Goal: Information Seeking & Learning: Learn about a topic

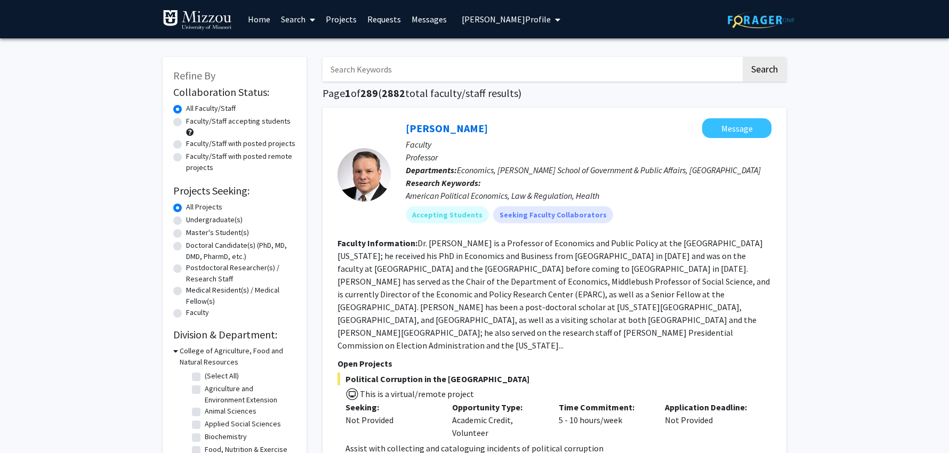
click at [493, 18] on span "[PERSON_NAME] Profile" at bounding box center [506, 19] width 89 height 11
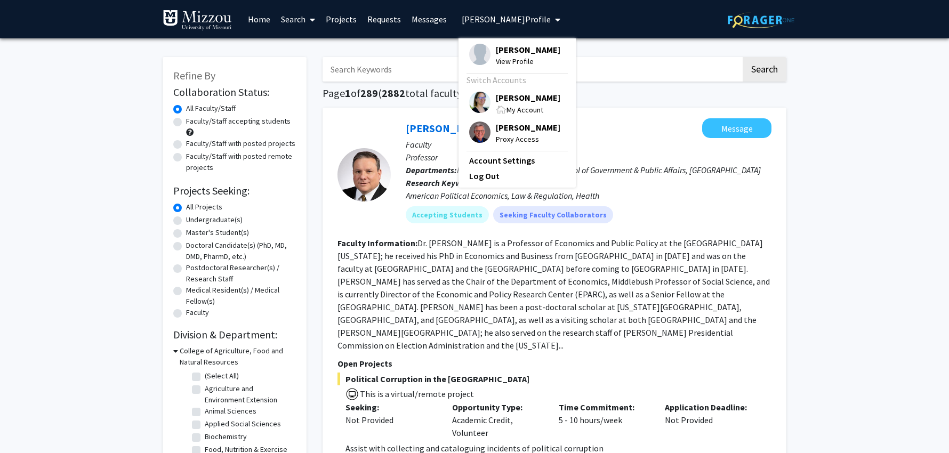
click at [510, 52] on span "[PERSON_NAME]" at bounding box center [528, 50] width 65 height 12
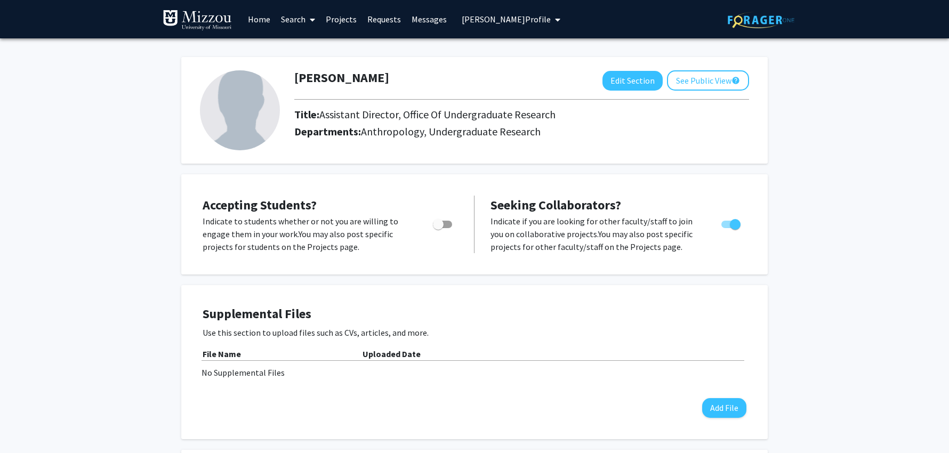
click at [495, 18] on span "[PERSON_NAME] Profile" at bounding box center [506, 19] width 89 height 11
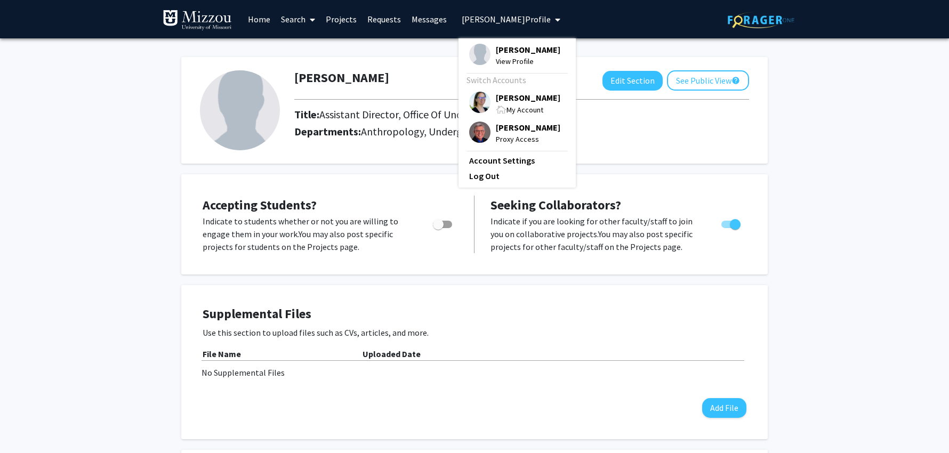
click at [522, 96] on span "[PERSON_NAME]" at bounding box center [528, 98] width 65 height 12
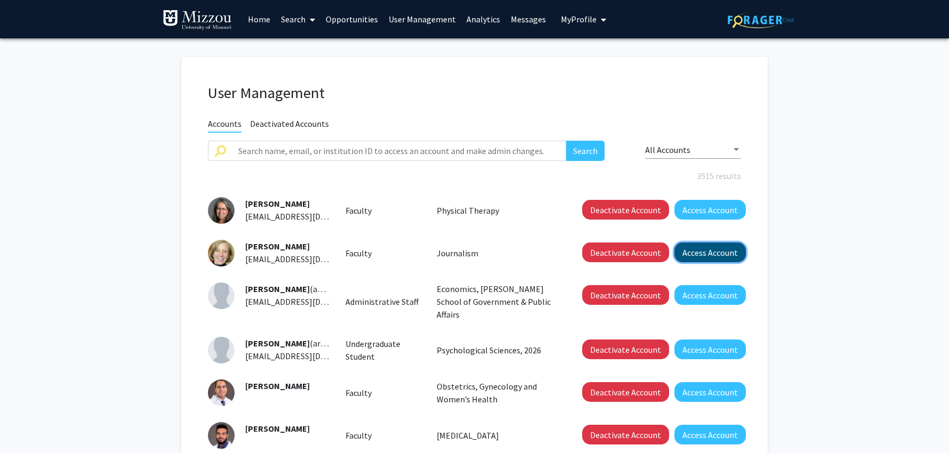
click at [696, 253] on button "Access Account" at bounding box center [709, 253] width 71 height 20
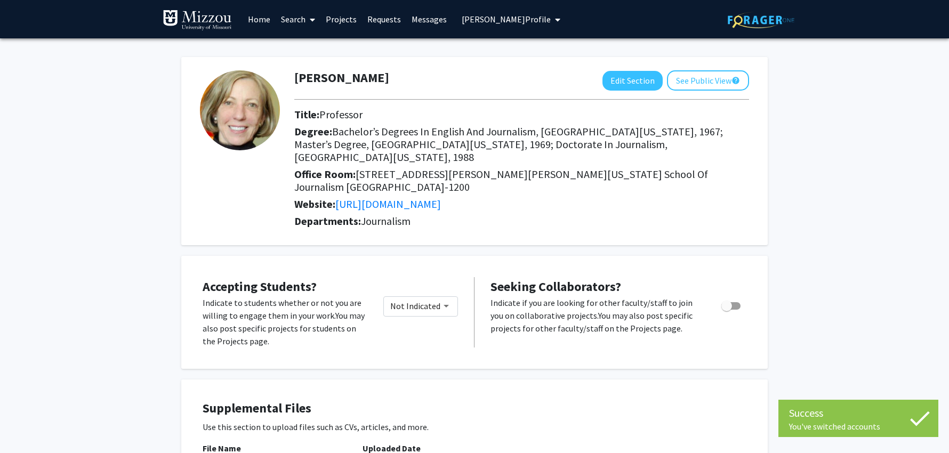
click at [500, 19] on span "[PERSON_NAME] Profile" at bounding box center [506, 19] width 89 height 11
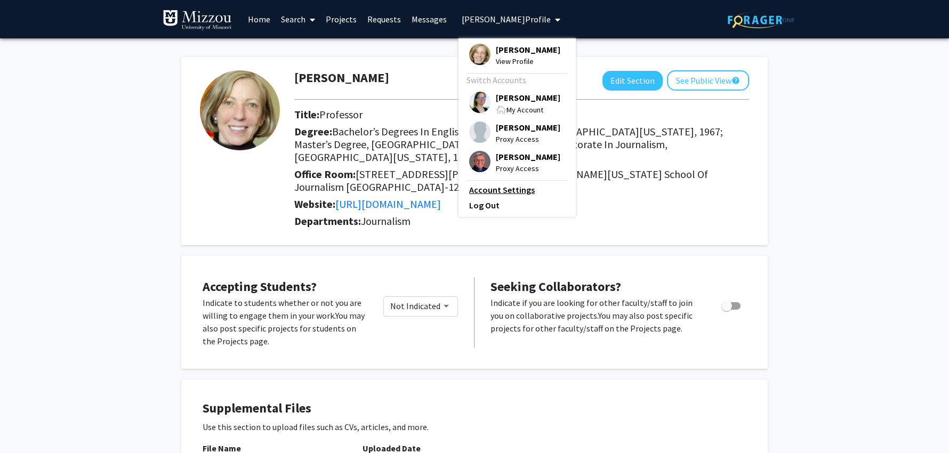
click at [515, 191] on link "Account Settings" at bounding box center [517, 189] width 96 height 13
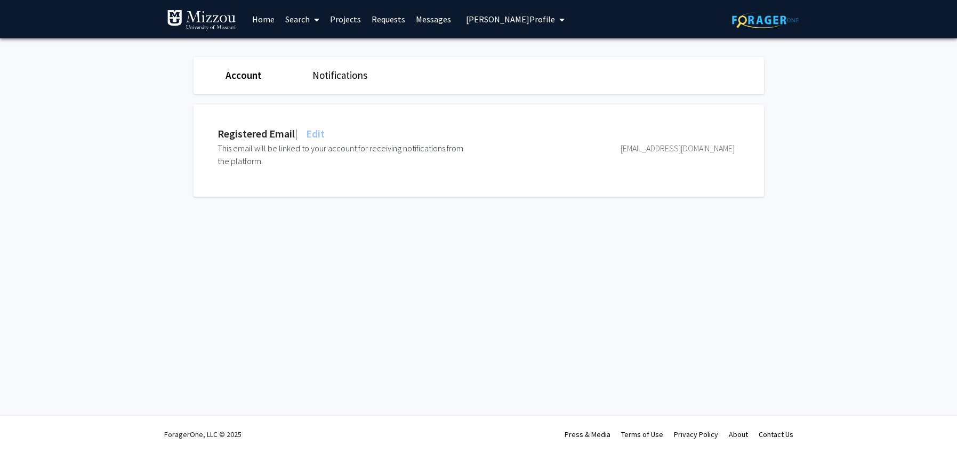
click at [324, 135] on span "Edit" at bounding box center [314, 133] width 21 height 13
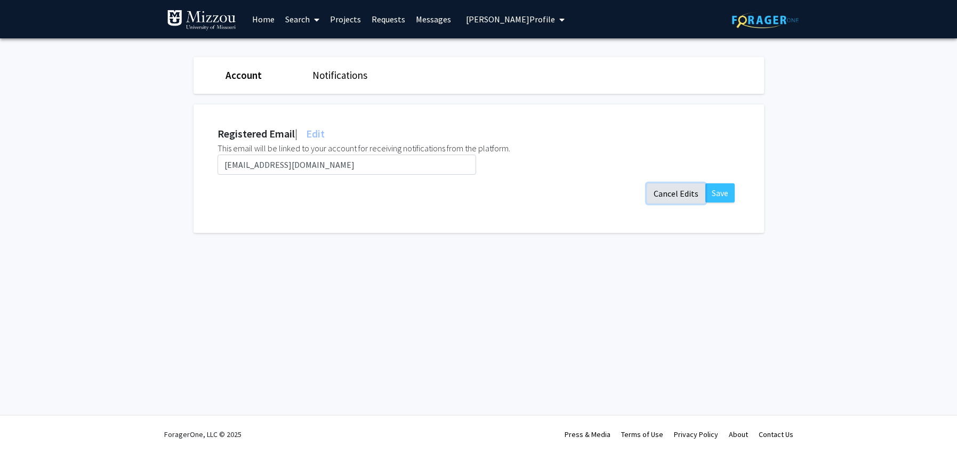
click at [686, 194] on button "Cancel Edits" at bounding box center [676, 193] width 59 height 20
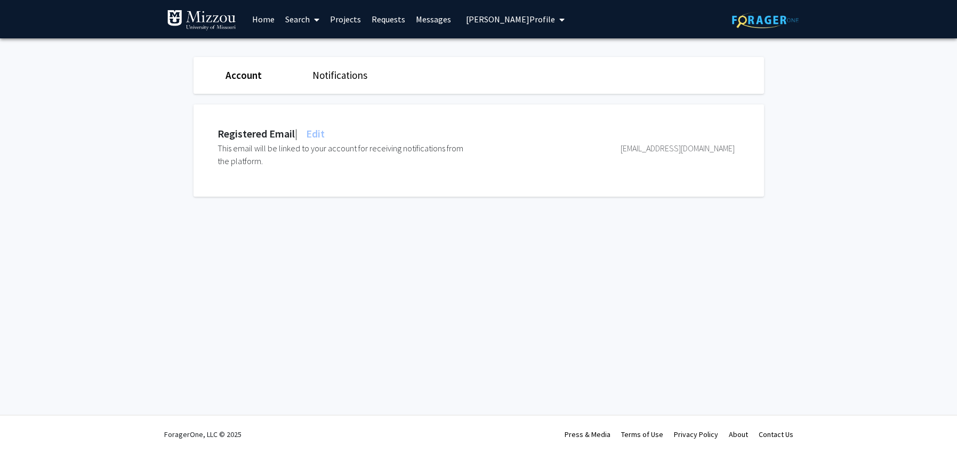
click at [484, 19] on span "[PERSON_NAME] Profile" at bounding box center [510, 19] width 89 height 11
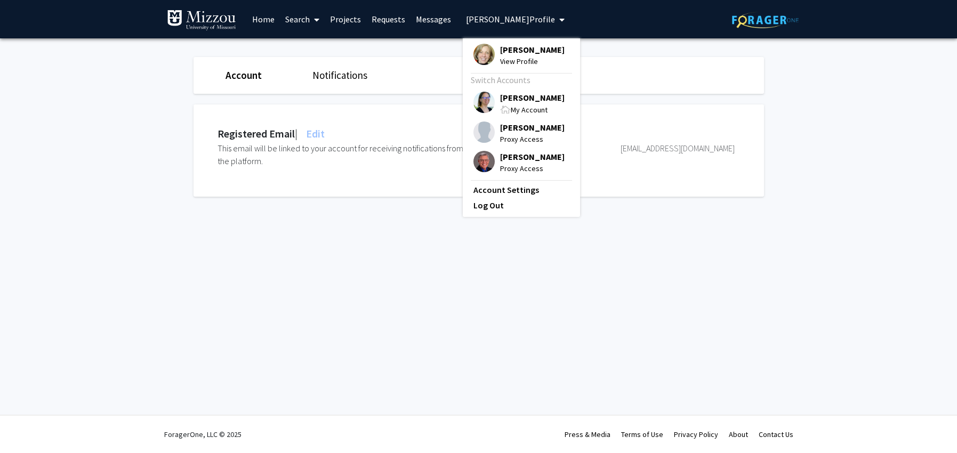
click at [509, 128] on span "[PERSON_NAME]" at bounding box center [532, 128] width 65 height 12
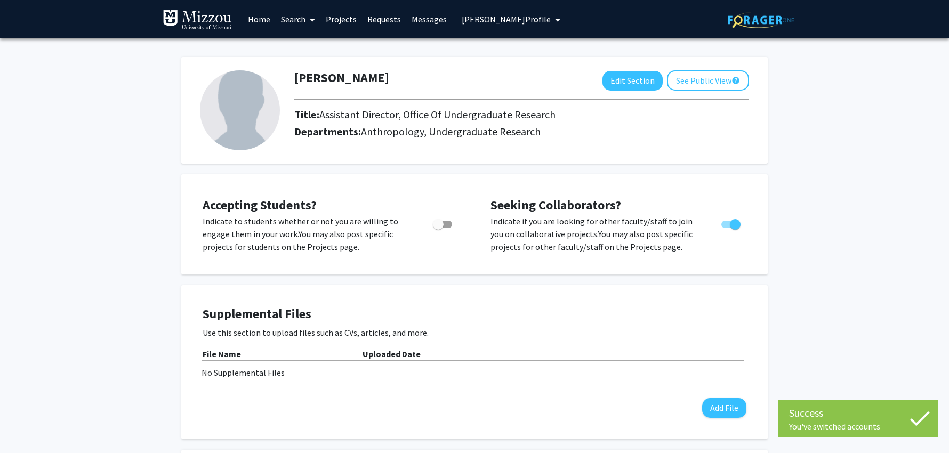
click at [478, 20] on span "[PERSON_NAME] Profile" at bounding box center [506, 19] width 89 height 11
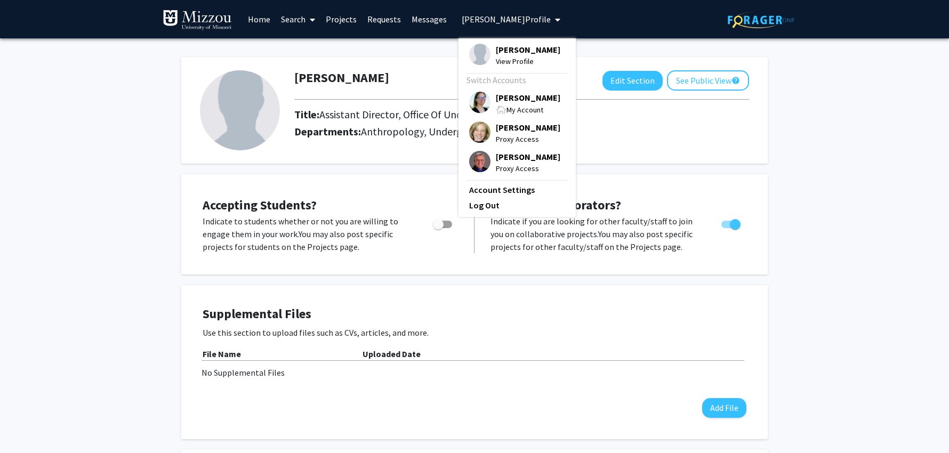
click at [510, 100] on span "[PERSON_NAME]" at bounding box center [528, 98] width 65 height 12
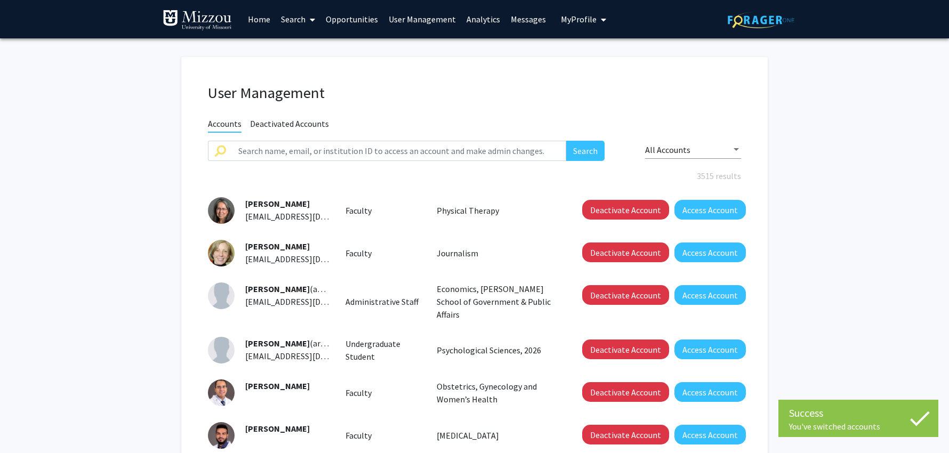
click at [294, 21] on link "Search" at bounding box center [298, 19] width 45 height 37
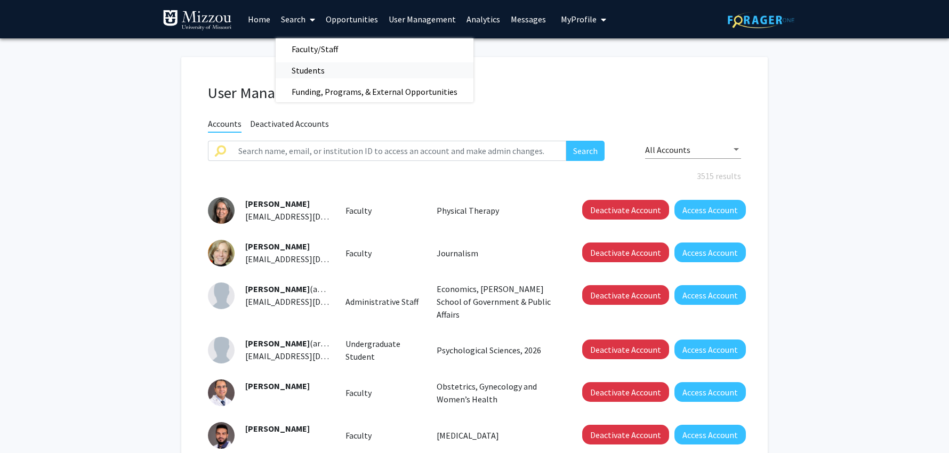
click at [306, 74] on span "Students" at bounding box center [308, 70] width 65 height 21
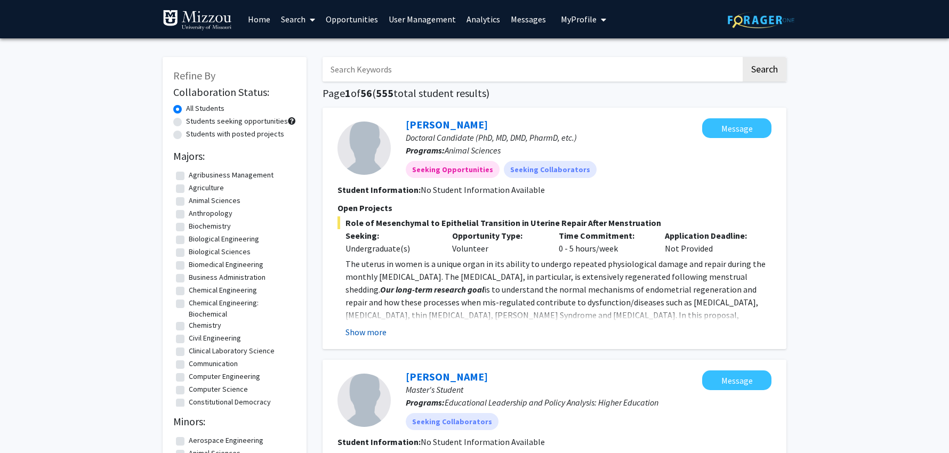
click at [370, 331] on button "Show more" at bounding box center [365, 332] width 41 height 13
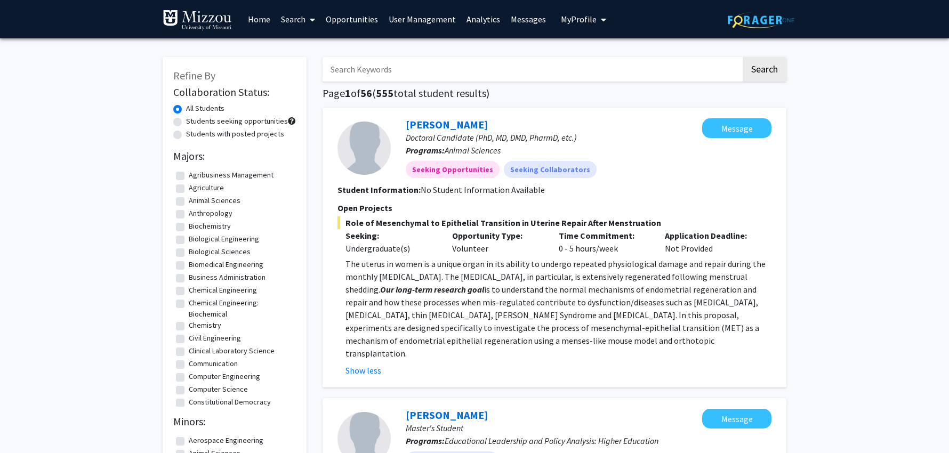
click at [186, 135] on label "Students with posted projects" at bounding box center [235, 133] width 98 height 11
click at [186, 135] on input "Students with posted projects" at bounding box center [189, 131] width 7 height 7
radio input "true"
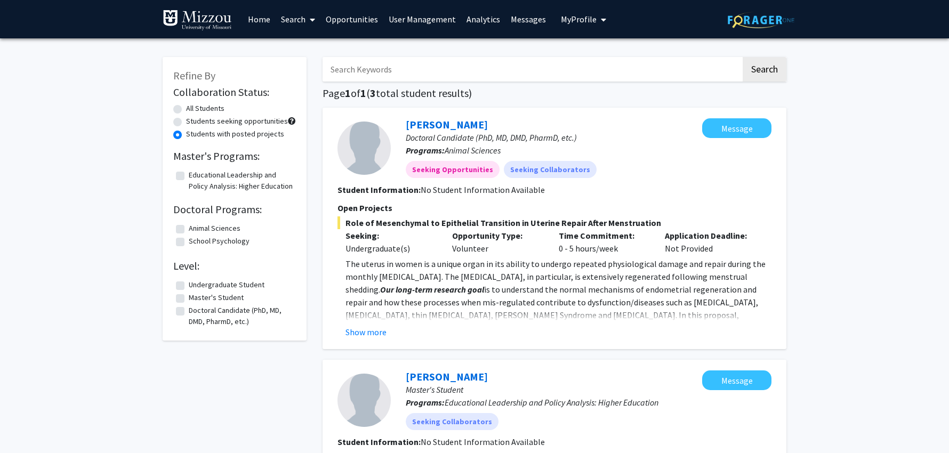
click at [299, 19] on link "Search" at bounding box center [298, 19] width 45 height 37
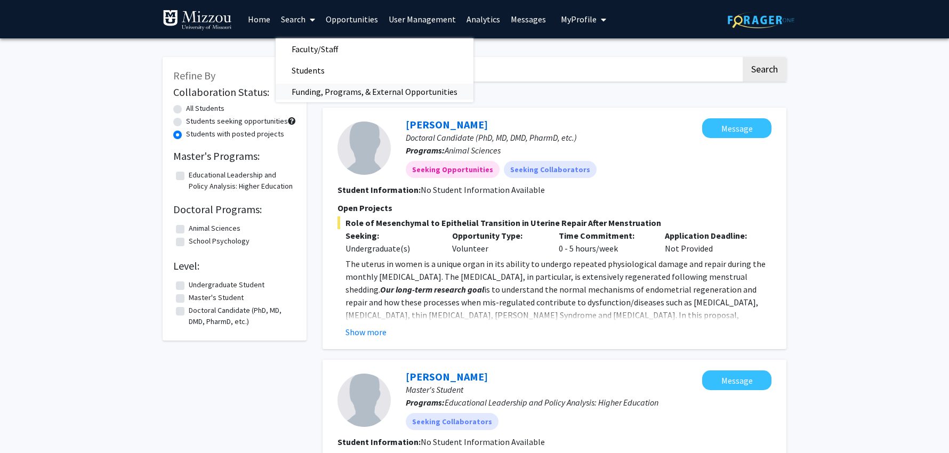
click at [318, 96] on span "Funding, Programs, & External Opportunities" at bounding box center [375, 91] width 198 height 21
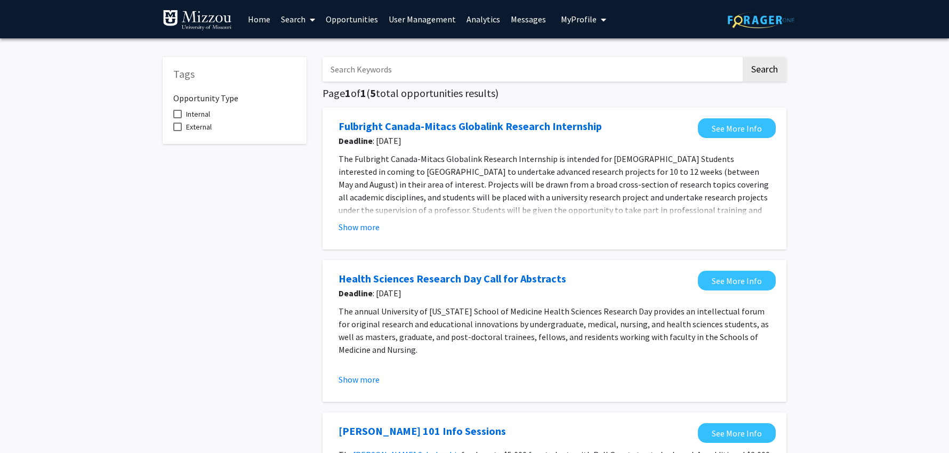
click at [291, 19] on link "Search" at bounding box center [298, 19] width 45 height 37
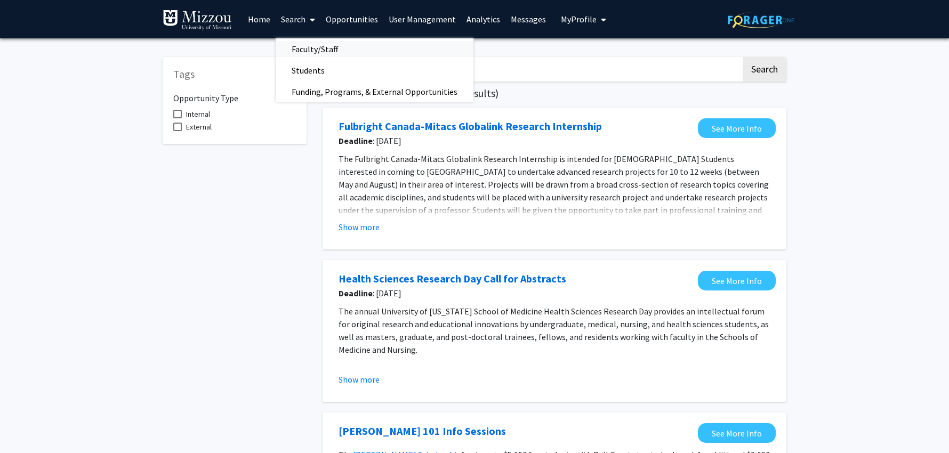
click at [300, 50] on span "Faculty/Staff" at bounding box center [315, 48] width 78 height 21
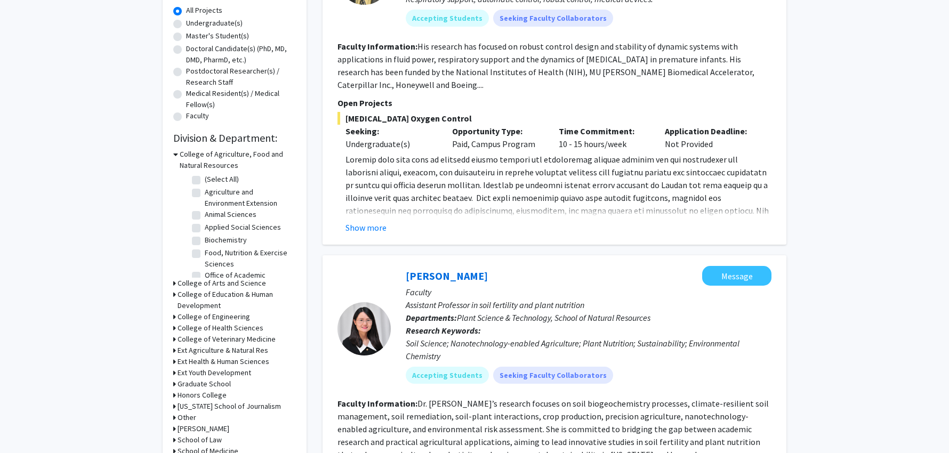
scroll to position [224, 0]
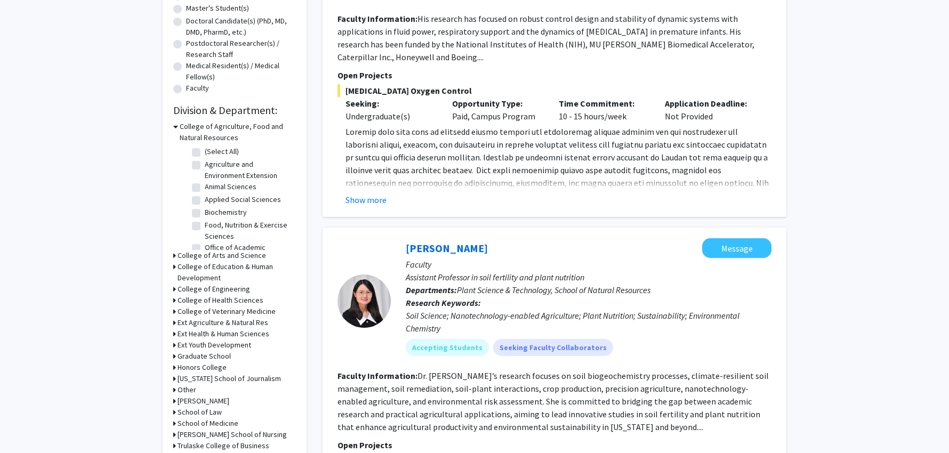
click at [174, 257] on icon at bounding box center [174, 255] width 3 height 11
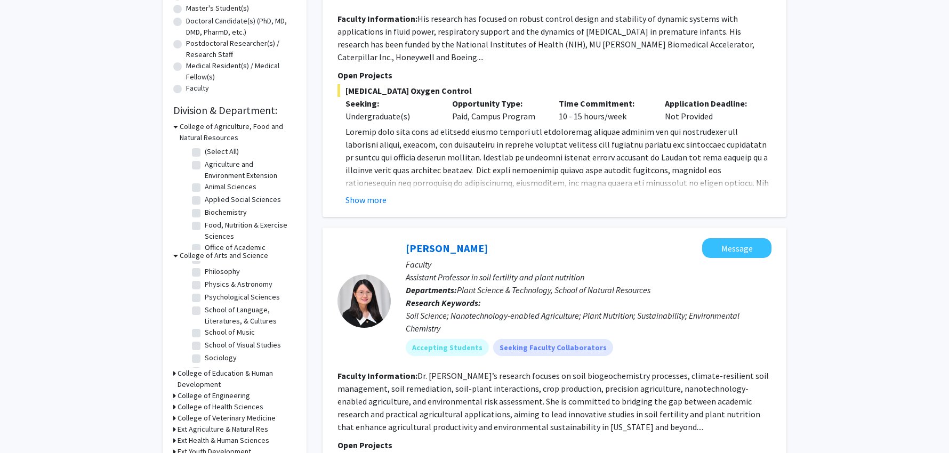
scroll to position [0, 0]
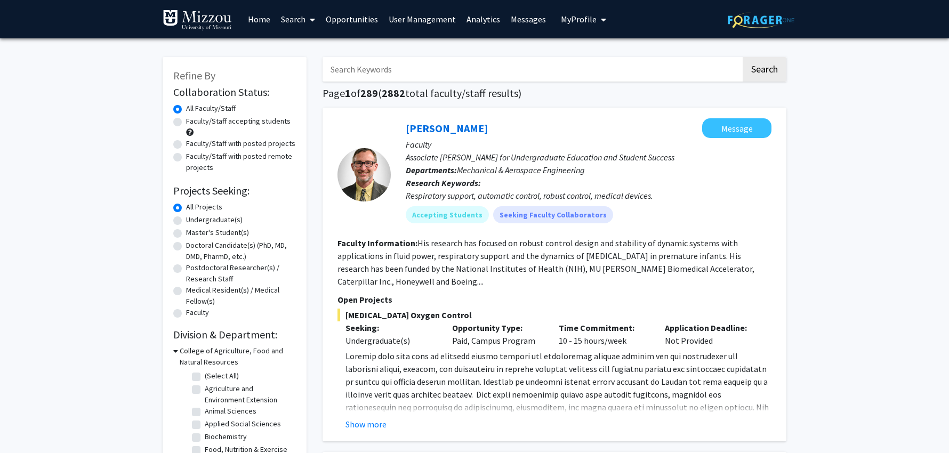
click at [407, 68] on input "Search Keywords" at bounding box center [532, 69] width 418 height 25
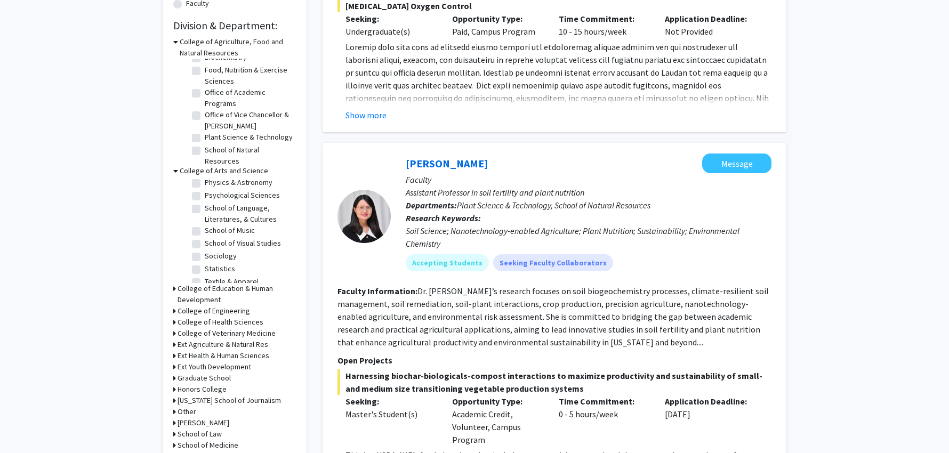
scroll to position [270, 0]
click at [205, 208] on label "Psychological Sciences" at bounding box center [242, 202] width 75 height 11
click at [205, 204] on input "Psychological Sciences" at bounding box center [208, 200] width 7 height 7
checkbox input "true"
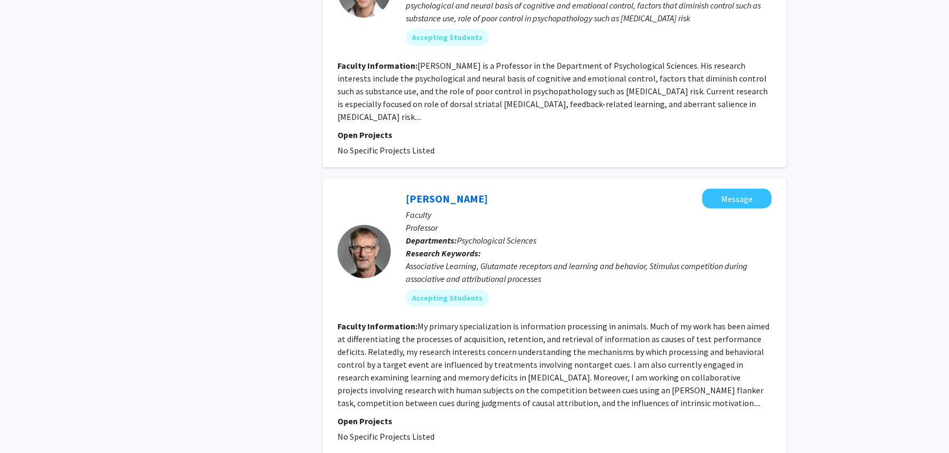
scroll to position [2909, 0]
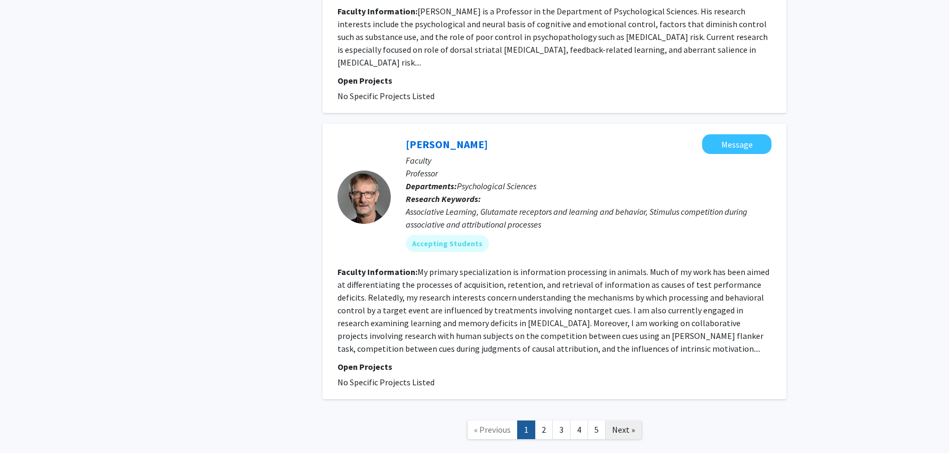
click at [618, 424] on span "Next »" at bounding box center [623, 429] width 23 height 11
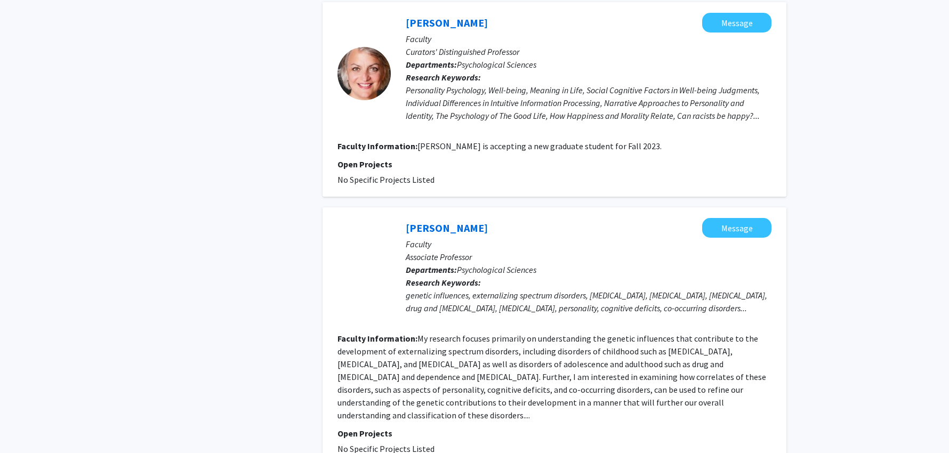
scroll to position [2356, 0]
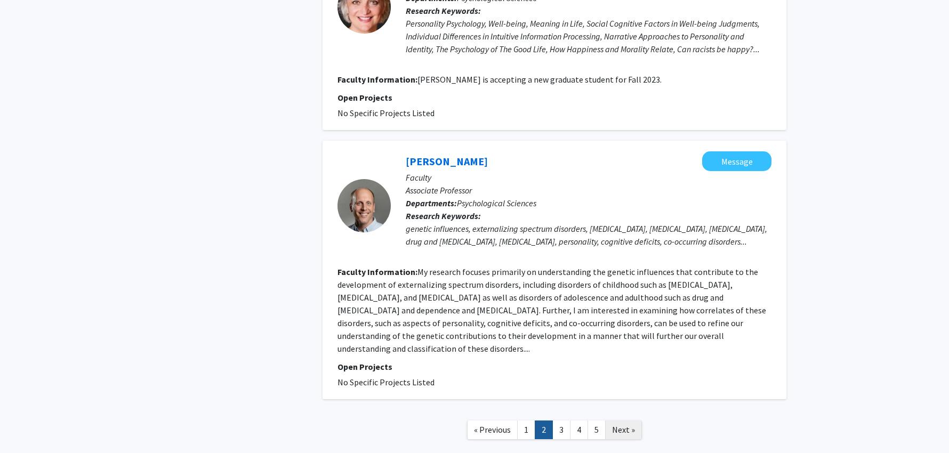
click at [615, 424] on span "Next »" at bounding box center [623, 429] width 23 height 11
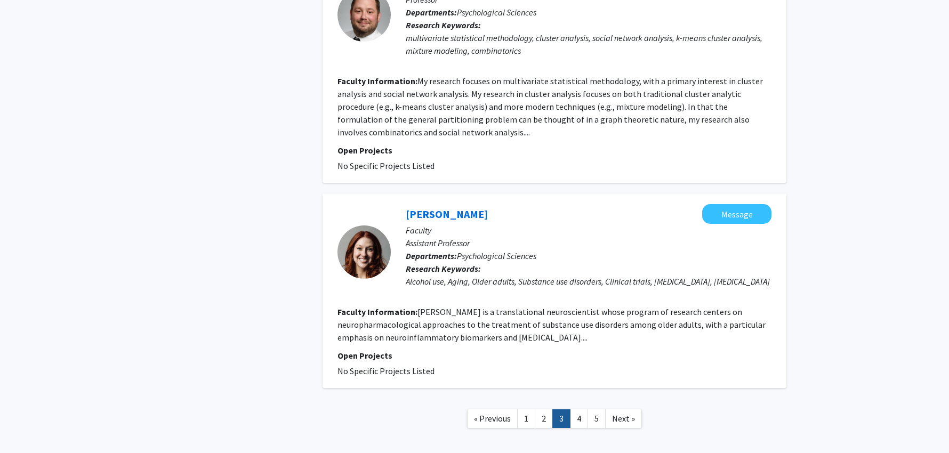
scroll to position [2049, 0]
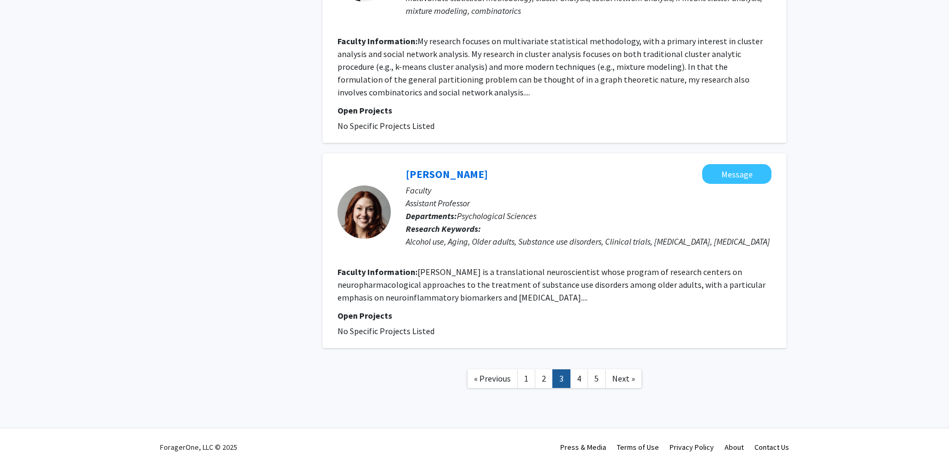
click at [618, 373] on span "Next »" at bounding box center [623, 378] width 23 height 11
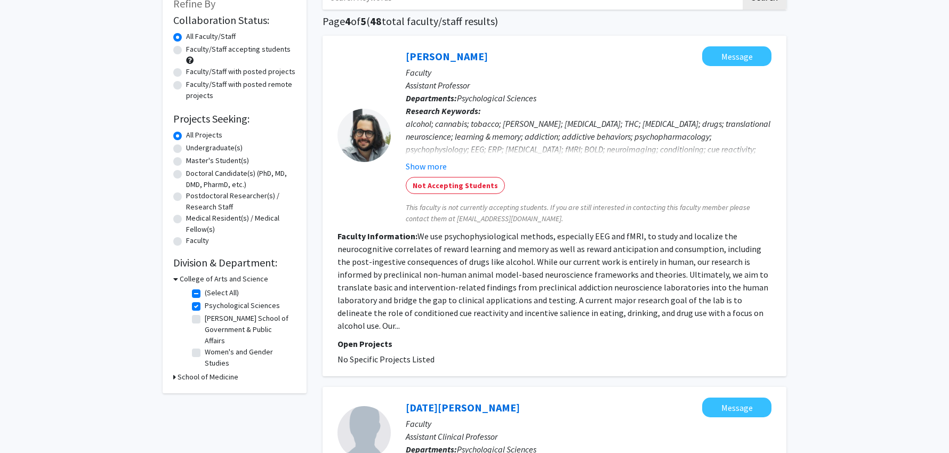
scroll to position [148, 0]
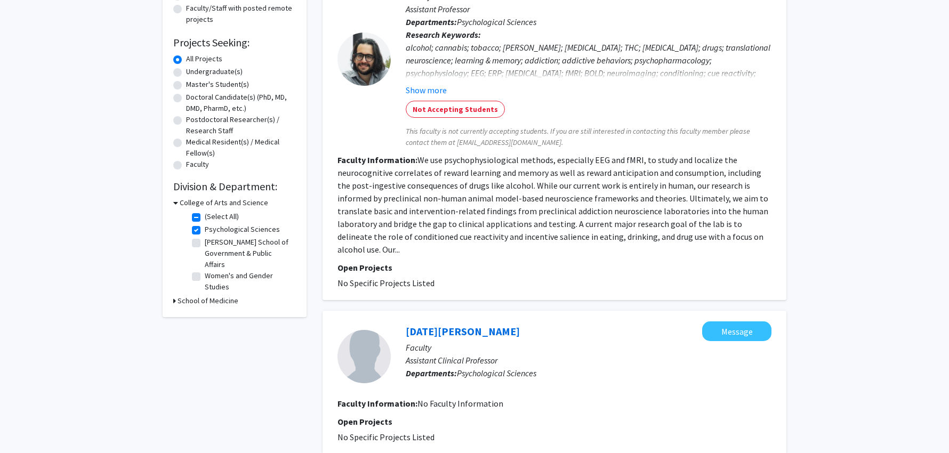
click at [176, 205] on icon at bounding box center [175, 202] width 5 height 11
click at [175, 204] on div "College of Arts and Science" at bounding box center [234, 202] width 123 height 11
click at [174, 204] on icon at bounding box center [174, 202] width 3 height 11
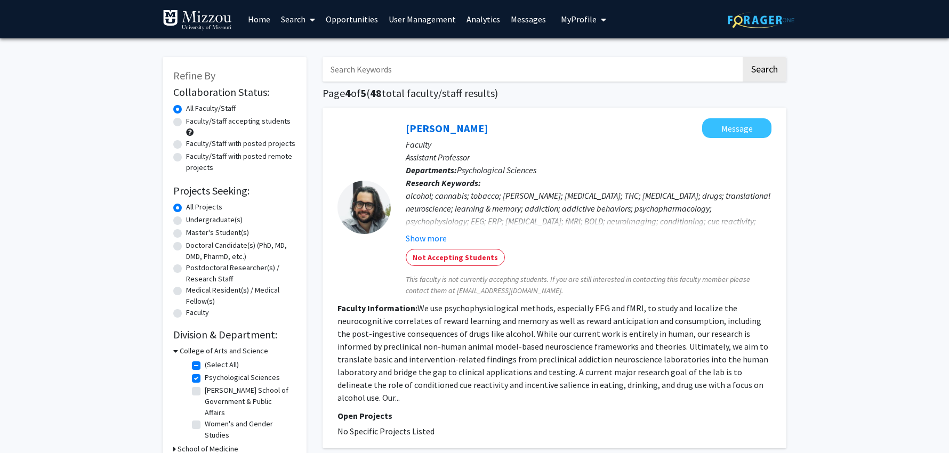
click at [186, 111] on label "All Faculty/Staff" at bounding box center [211, 108] width 50 height 11
click at [186, 110] on input "All Faculty/Staff" at bounding box center [189, 106] width 7 height 7
click at [186, 111] on label "All Faculty/Staff" at bounding box center [211, 108] width 50 height 11
click at [186, 110] on input "All Faculty/Staff" at bounding box center [189, 106] width 7 height 7
click at [469, 76] on input "Search Keywords" at bounding box center [532, 69] width 418 height 25
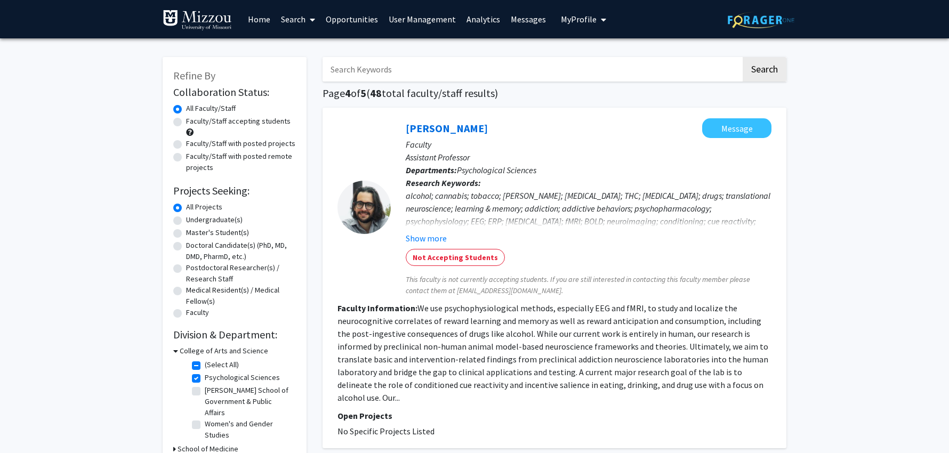
click at [469, 70] on input "Search Keywords" at bounding box center [532, 69] width 418 height 25
click at [288, 19] on link "Search" at bounding box center [298, 19] width 45 height 37
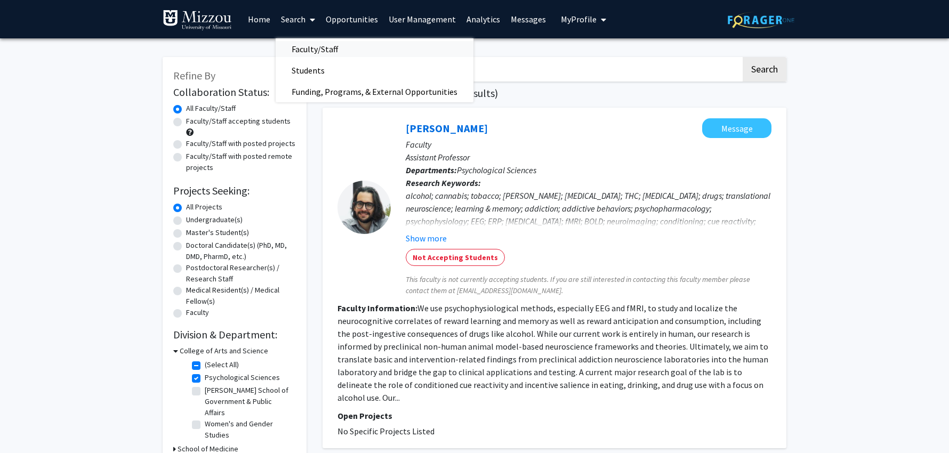
click at [296, 49] on span "Faculty/Staff" at bounding box center [315, 48] width 78 height 21
checkbox input "false"
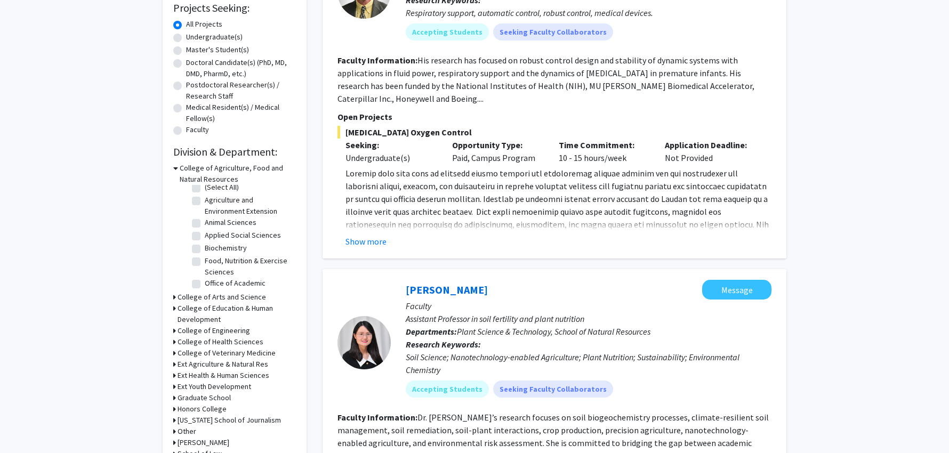
scroll to position [8, 0]
click at [175, 297] on icon at bounding box center [174, 297] width 3 height 11
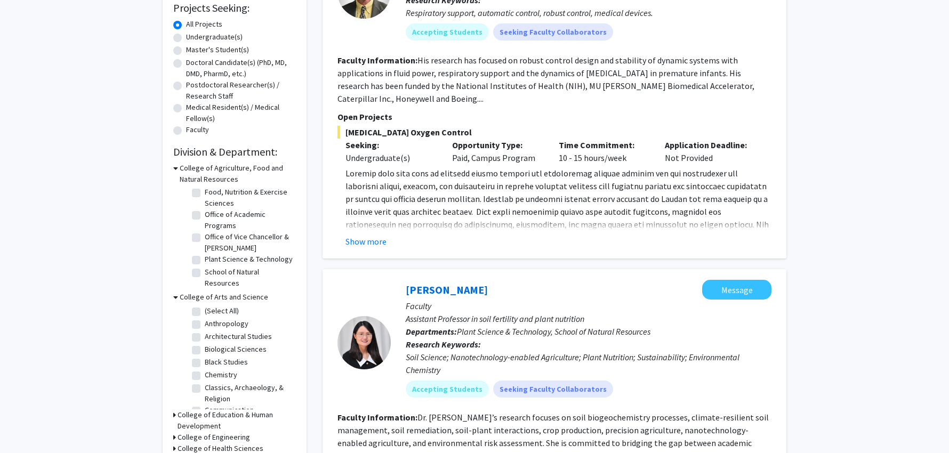
scroll to position [84, 0]
click at [205, 254] on label "Plant Science & Technology" at bounding box center [249, 259] width 88 height 11
click at [205, 254] on input "Plant Science & Technology" at bounding box center [208, 257] width 7 height 7
checkbox input "true"
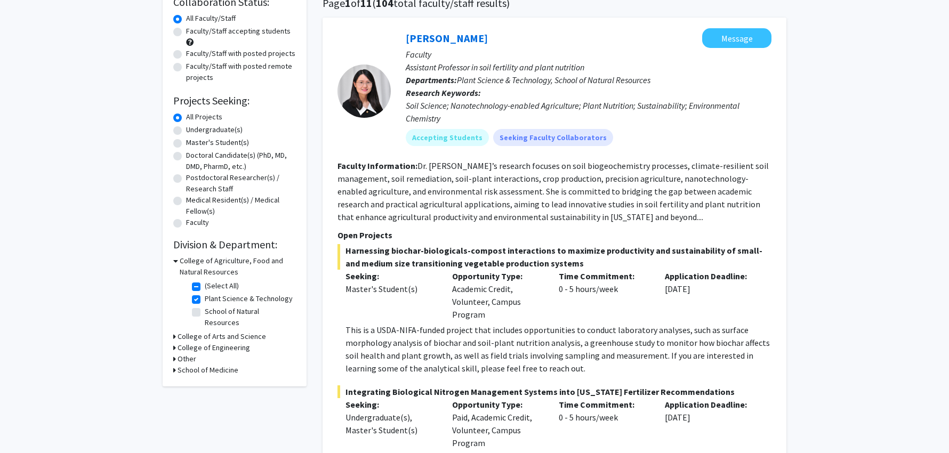
scroll to position [97, 0]
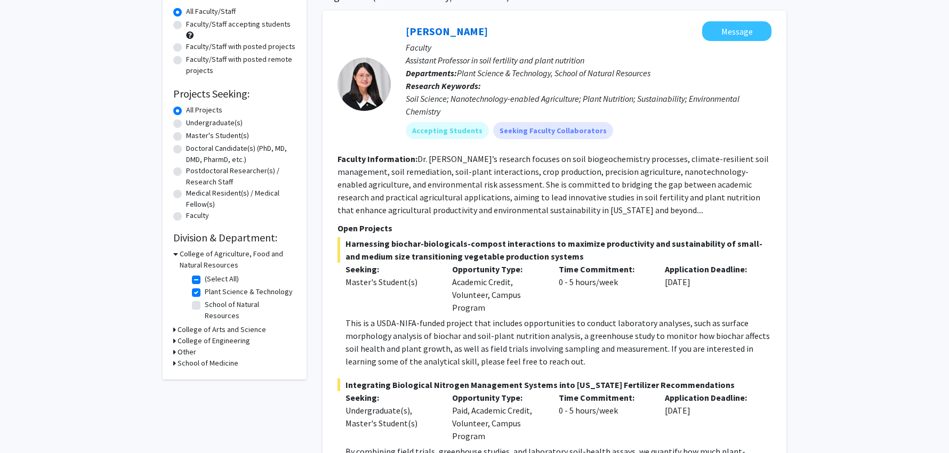
click at [175, 324] on icon at bounding box center [174, 329] width 3 height 11
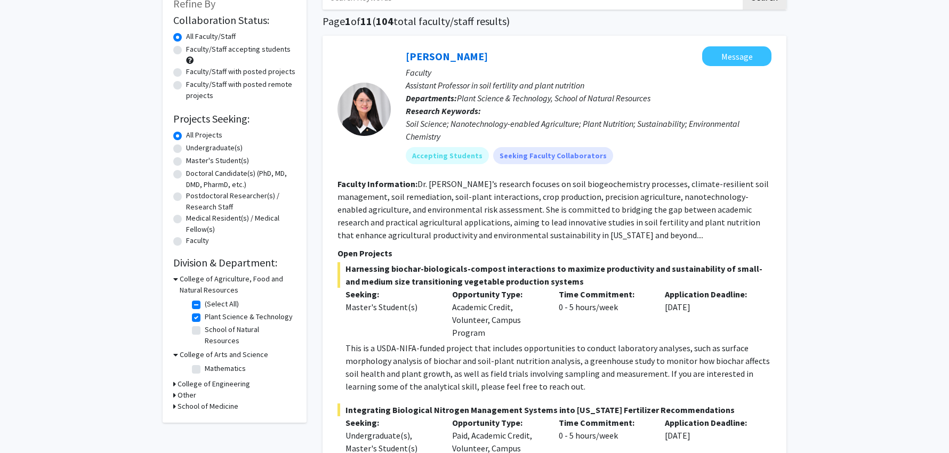
scroll to position [65, 0]
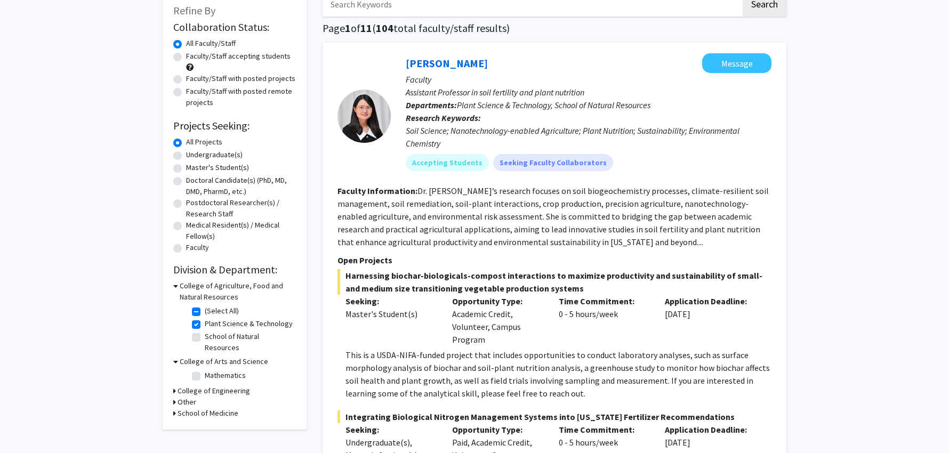
click at [176, 385] on div "College of Engineering" at bounding box center [234, 390] width 123 height 11
click at [174, 385] on icon at bounding box center [174, 390] width 3 height 11
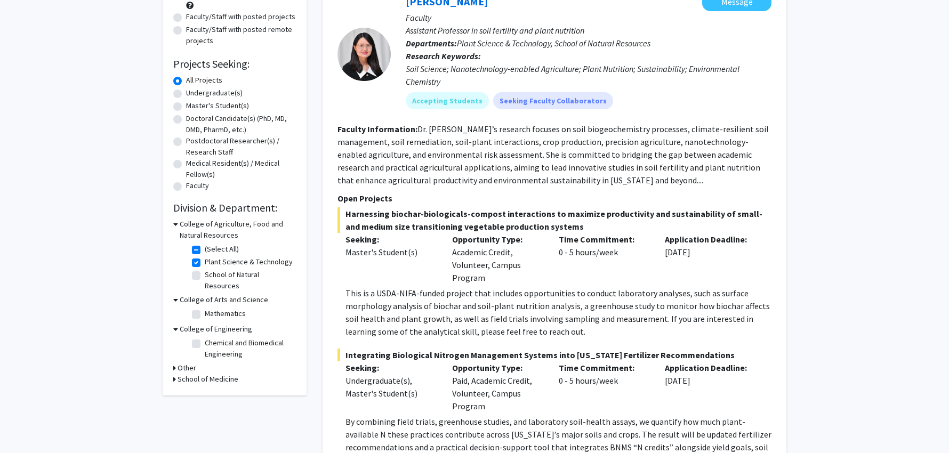
scroll to position [134, 0]
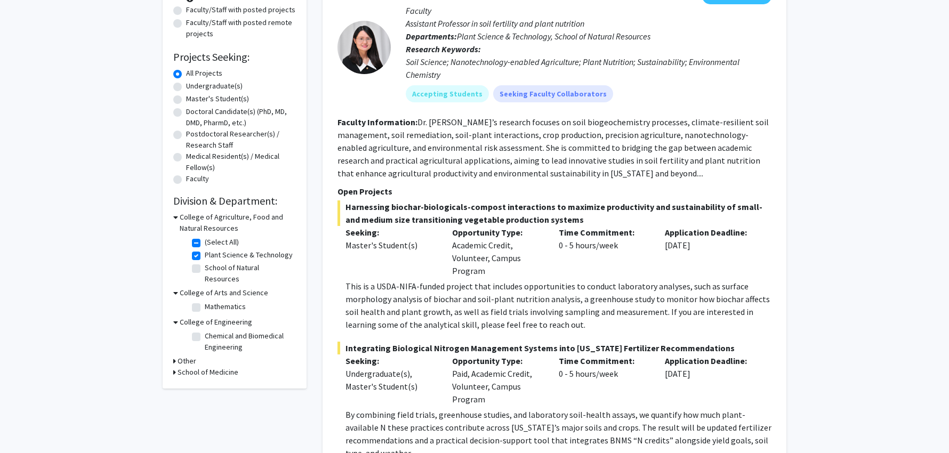
click at [175, 317] on icon at bounding box center [175, 322] width 5 height 11
click at [175, 287] on icon at bounding box center [175, 292] width 5 height 11
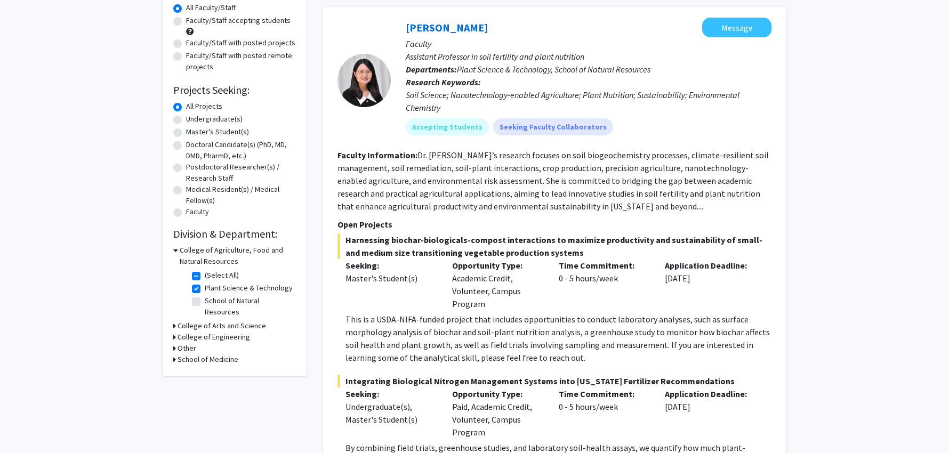
scroll to position [108, 0]
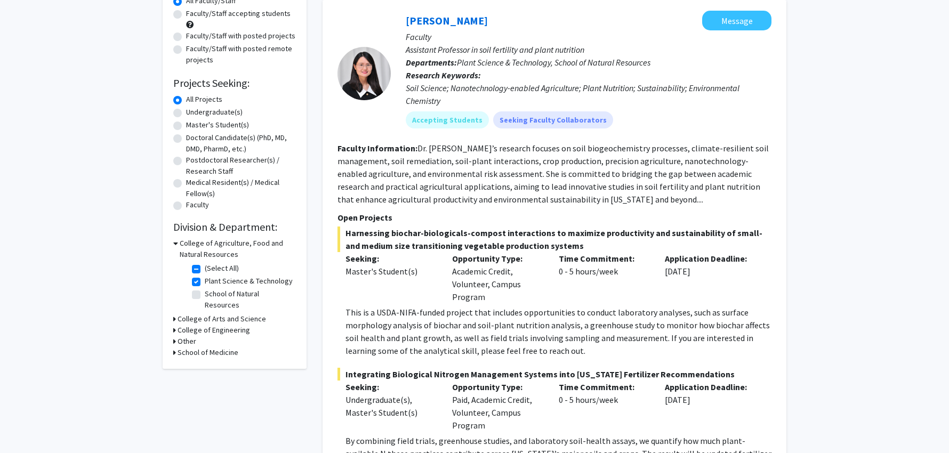
click at [174, 244] on icon at bounding box center [175, 243] width 5 height 11
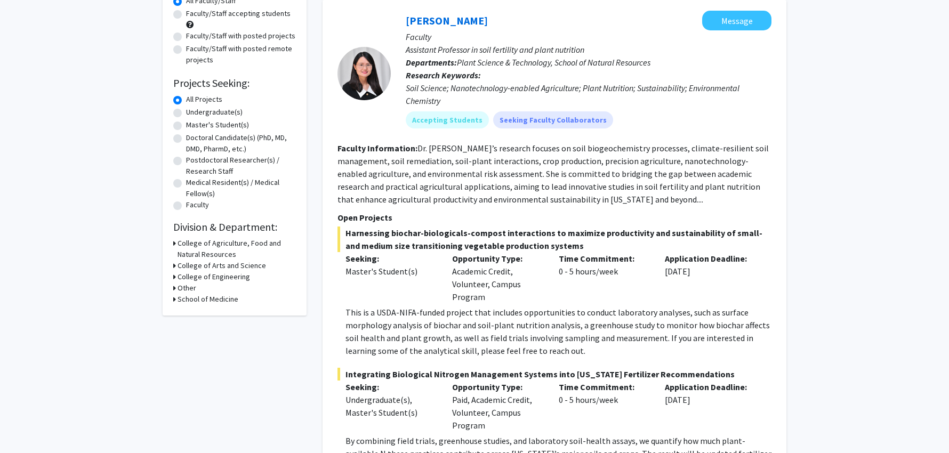
scroll to position [0, 0]
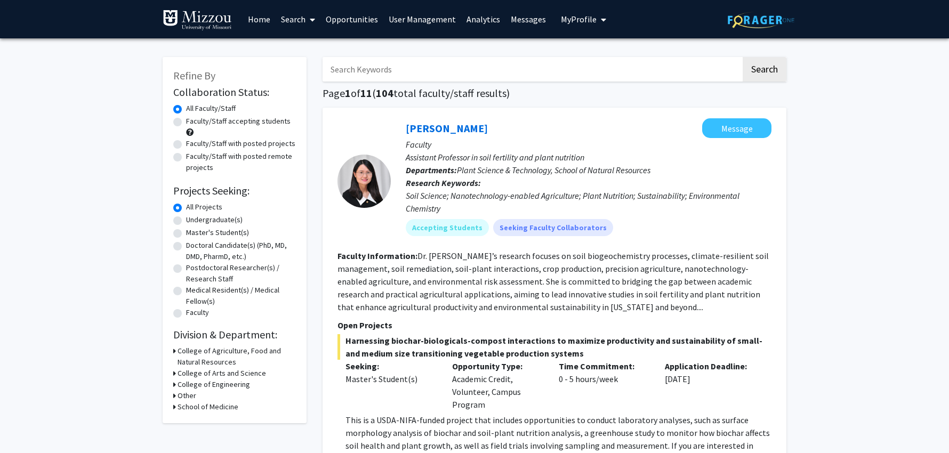
click at [407, 67] on input "Search Keywords" at bounding box center [532, 69] width 418 height 25
click at [743, 57] on button "Search" at bounding box center [765, 69] width 44 height 25
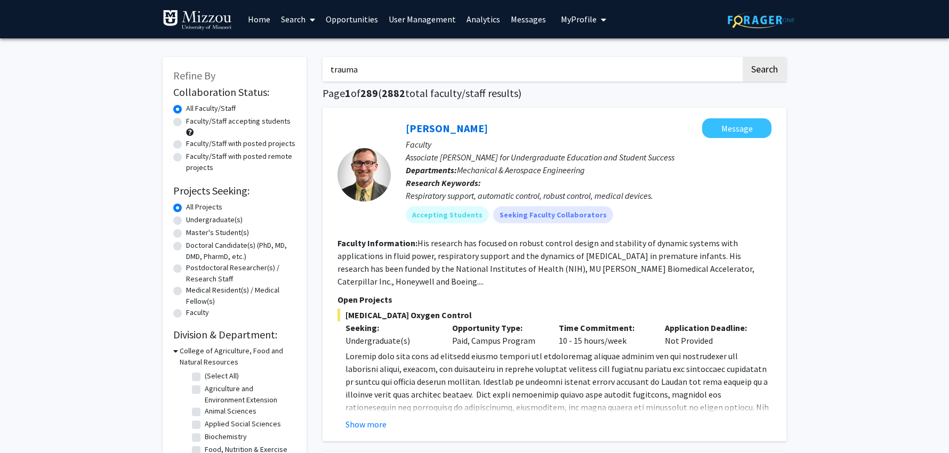
type input "trauma"
click at [743, 57] on button "Search" at bounding box center [765, 69] width 44 height 25
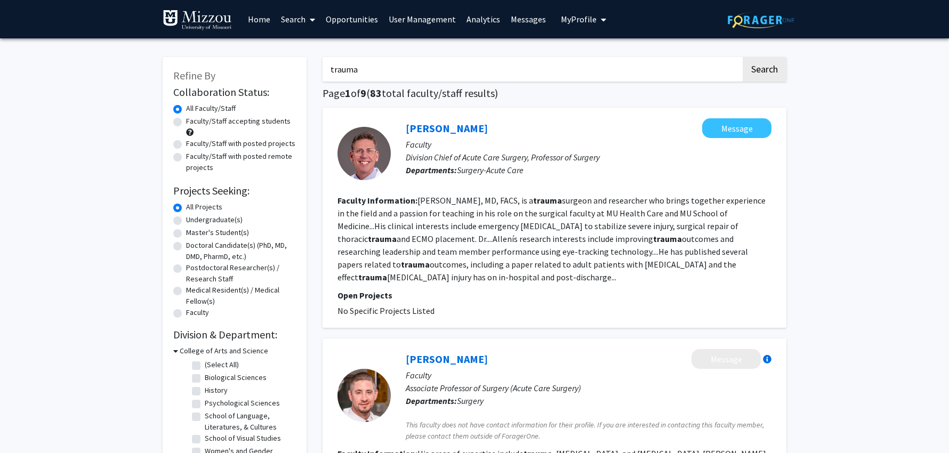
click at [290, 19] on link "Search" at bounding box center [298, 19] width 45 height 37
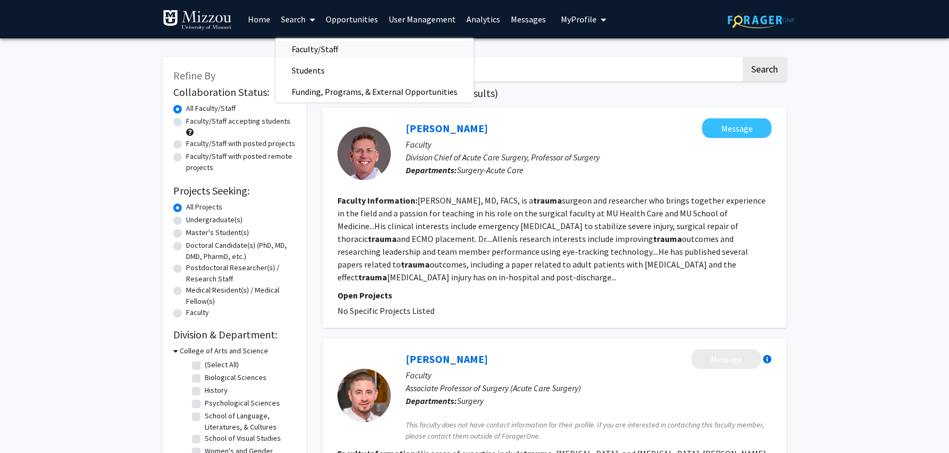
click at [303, 48] on span "Faculty/Staff" at bounding box center [315, 48] width 78 height 21
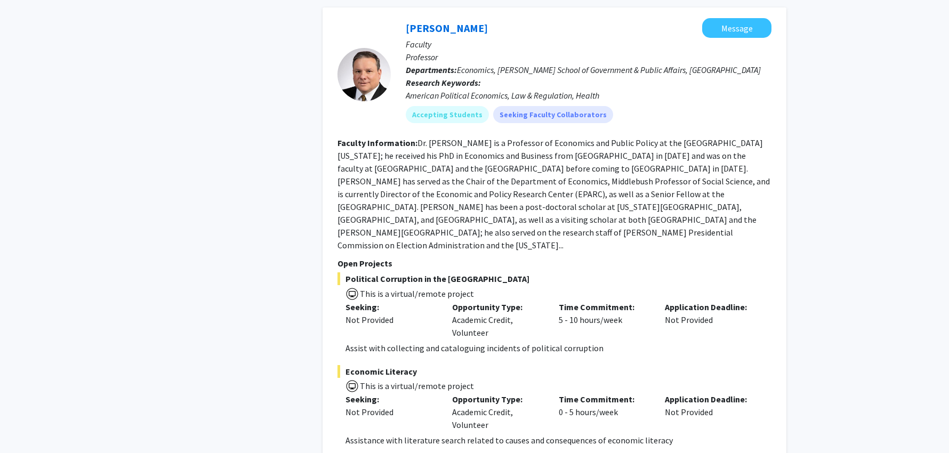
scroll to position [1388, 0]
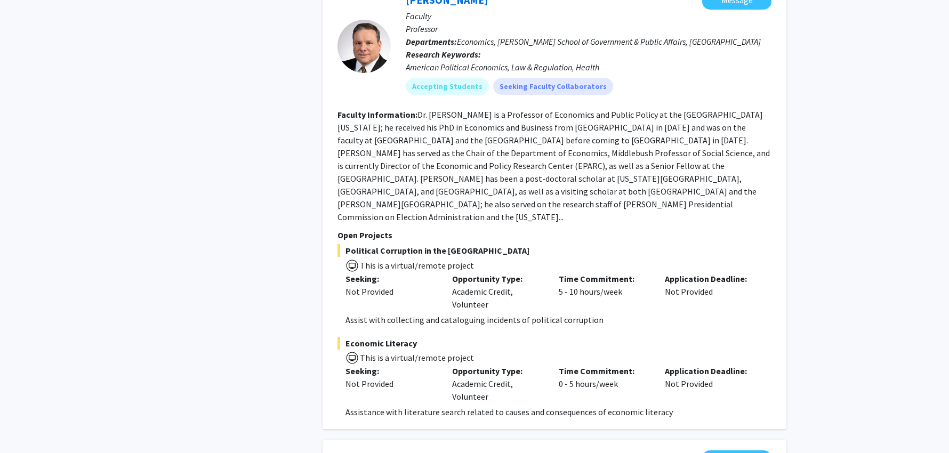
click at [459, 313] on p "Assist with collecting and cataloguing incidents of political corruption" at bounding box center [558, 319] width 426 height 13
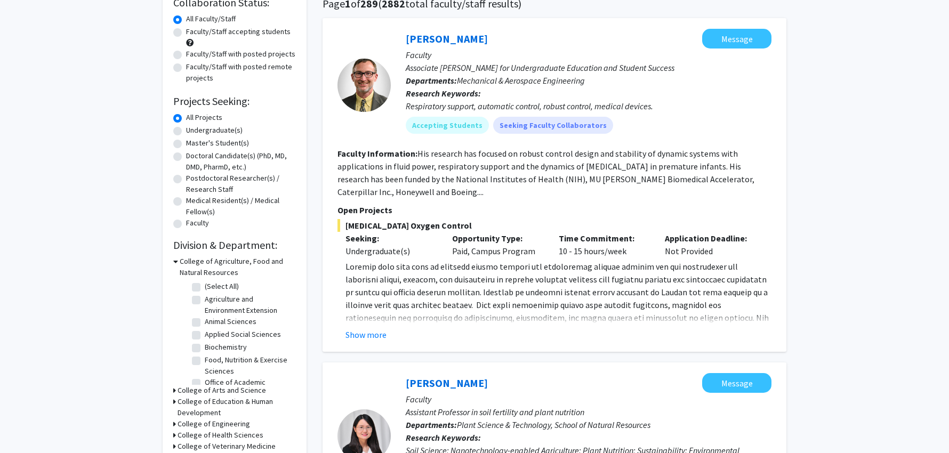
scroll to position [0, 0]
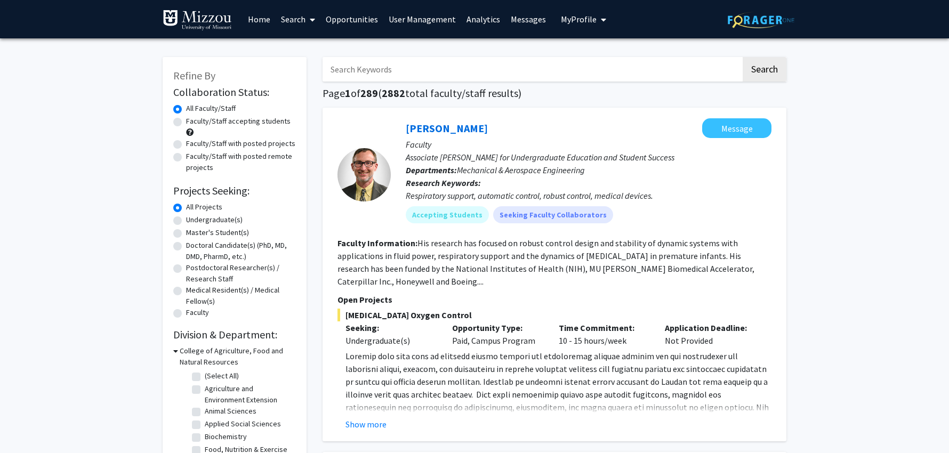
click at [412, 74] on input "Search Keywords" at bounding box center [532, 69] width 418 height 25
click at [743, 57] on button "Search" at bounding box center [765, 69] width 44 height 25
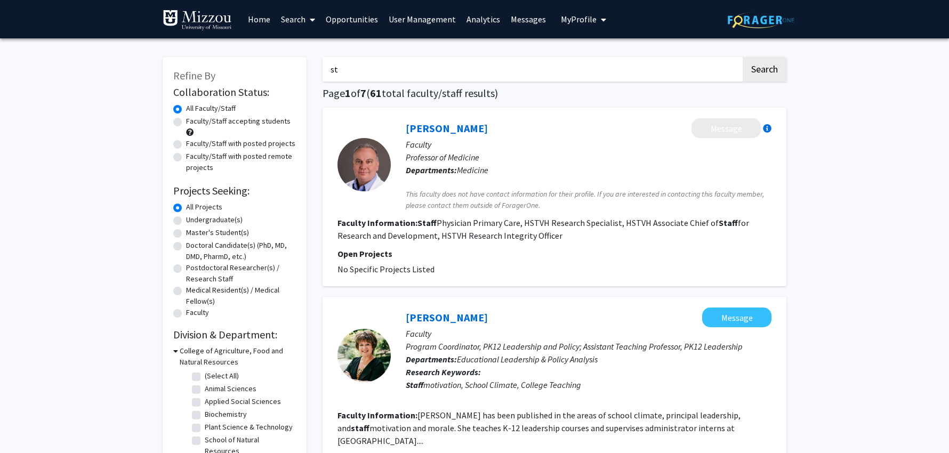
type input "s"
click at [743, 57] on button "Search" at bounding box center [765, 69] width 44 height 25
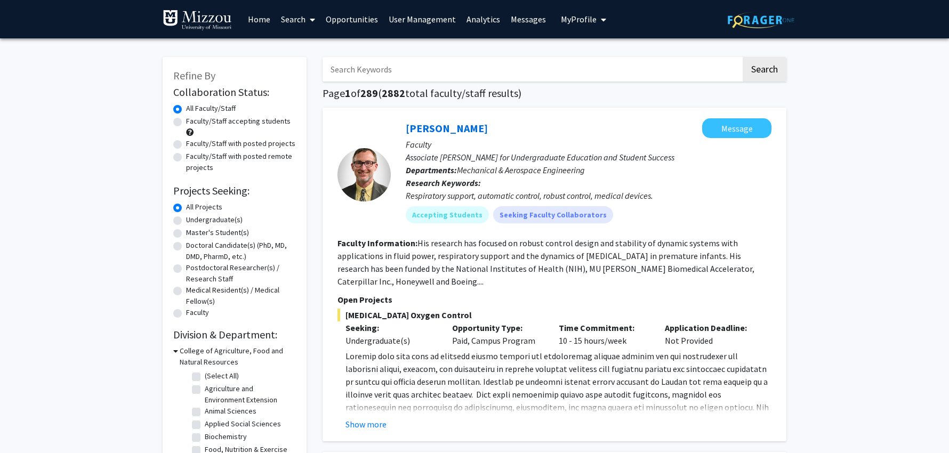
click at [477, 19] on link "Analytics" at bounding box center [483, 19] width 44 height 37
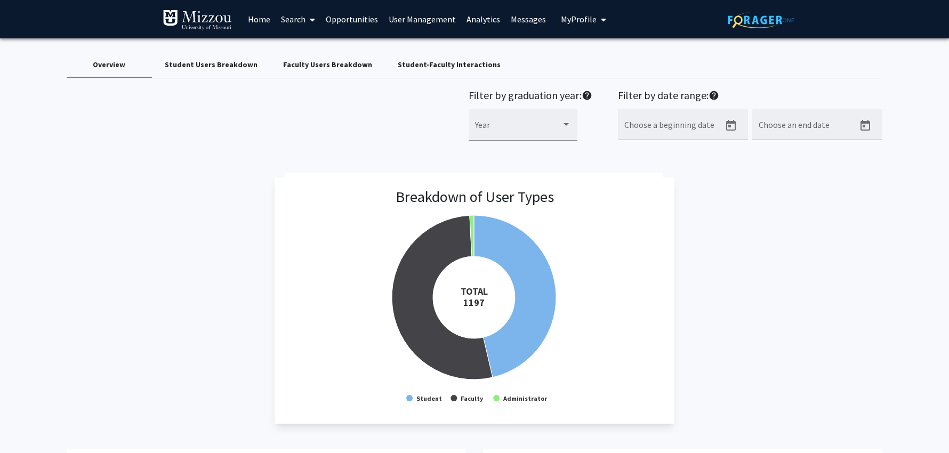
click at [318, 67] on div "Faculty Users Breakdown" at bounding box center [327, 64] width 89 height 11
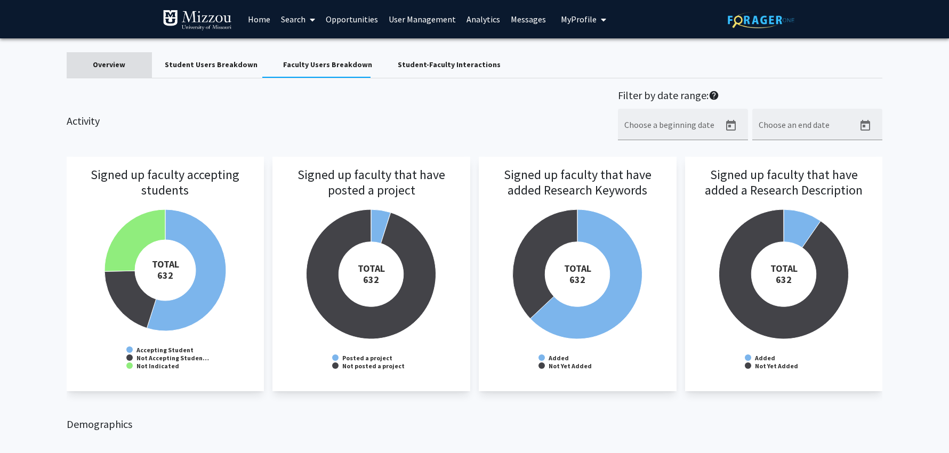
click at [109, 66] on div "Overview" at bounding box center [109, 64] width 33 height 11
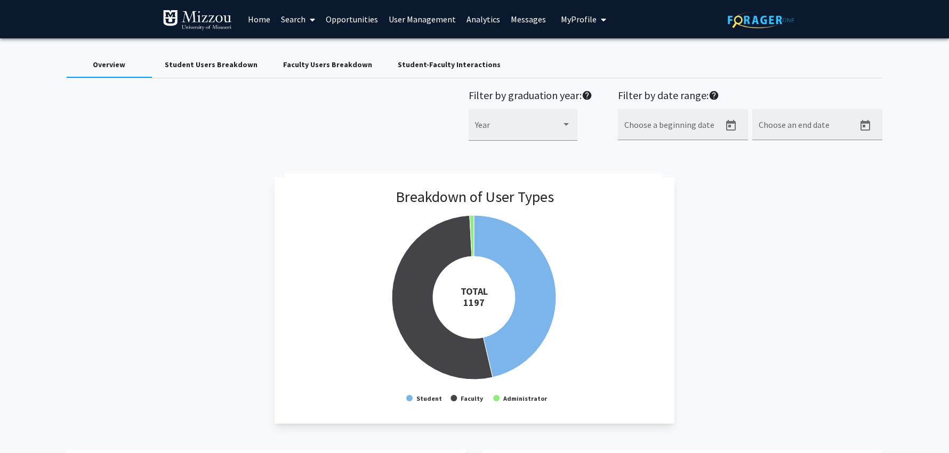
click at [290, 21] on link "Search" at bounding box center [298, 19] width 45 height 37
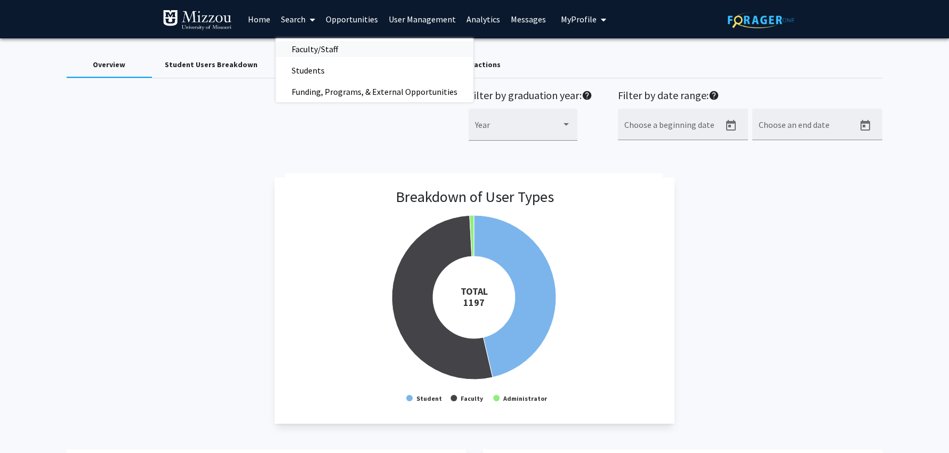
click at [303, 51] on span "Faculty/Staff" at bounding box center [315, 48] width 78 height 21
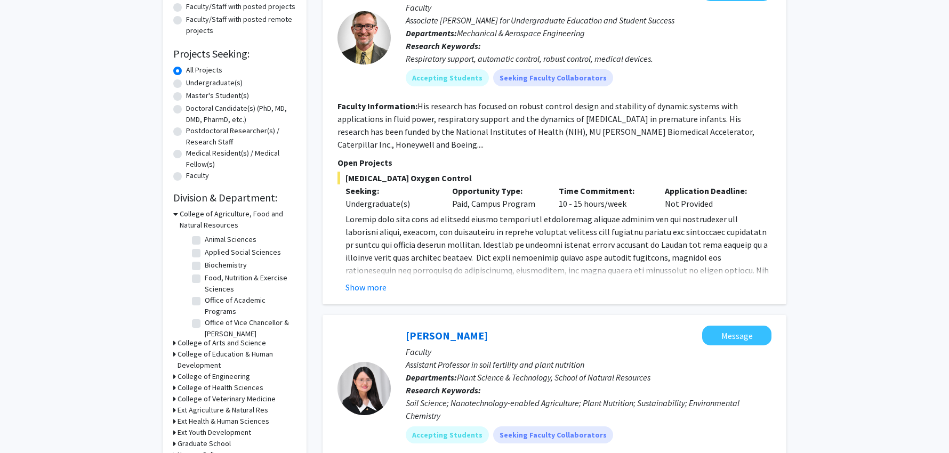
scroll to position [42, 0]
click at [174, 343] on icon at bounding box center [174, 342] width 3 height 11
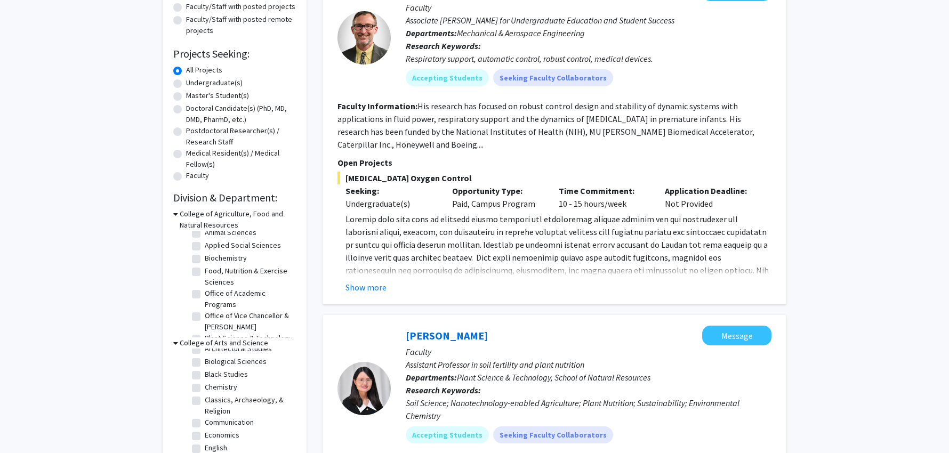
scroll to position [27, 0]
click at [205, 368] on label "Biological Sciences" at bounding box center [236, 368] width 62 height 11
click at [205, 368] on input "Biological Sciences" at bounding box center [208, 366] width 7 height 7
checkbox input "true"
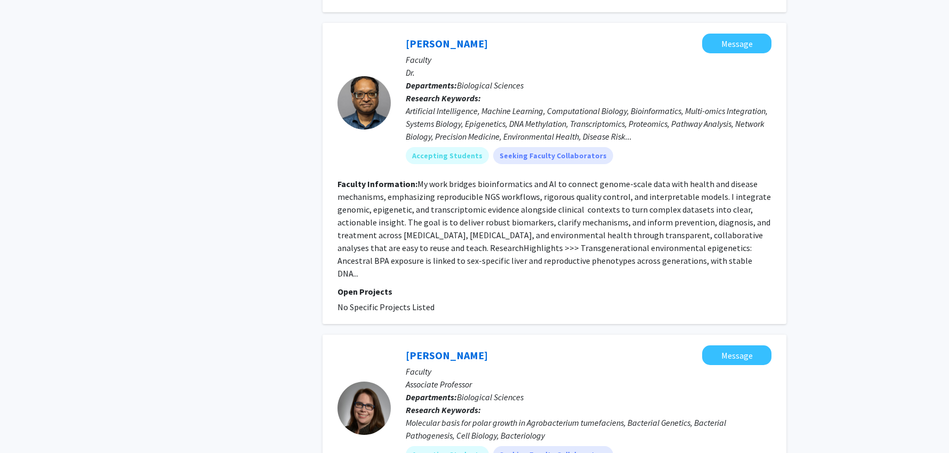
scroll to position [2560, 0]
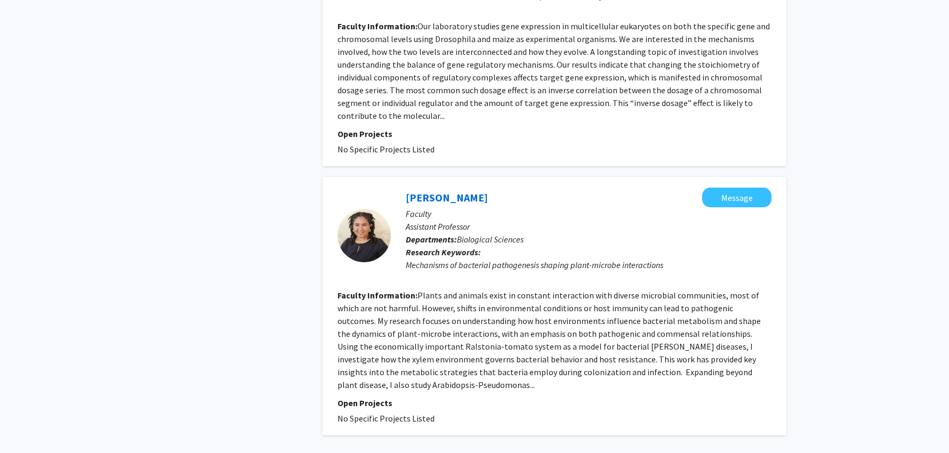
scroll to position [2364, 0]
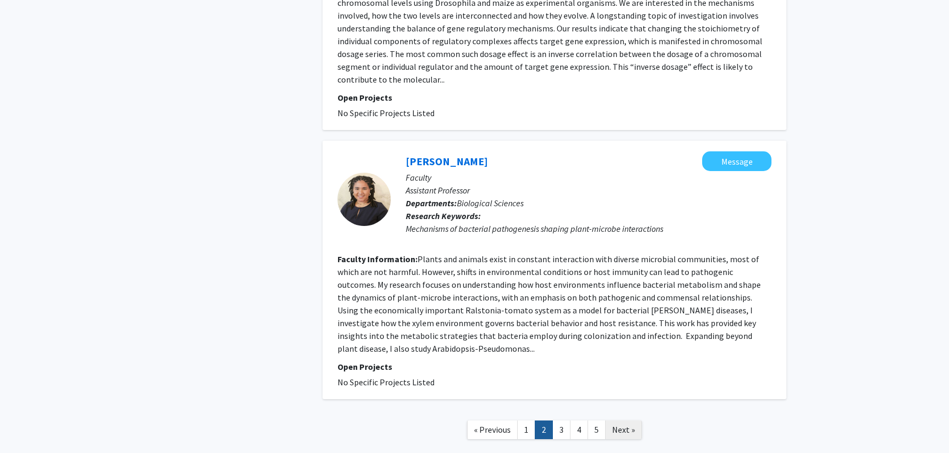
click at [617, 424] on span "Next »" at bounding box center [623, 429] width 23 height 11
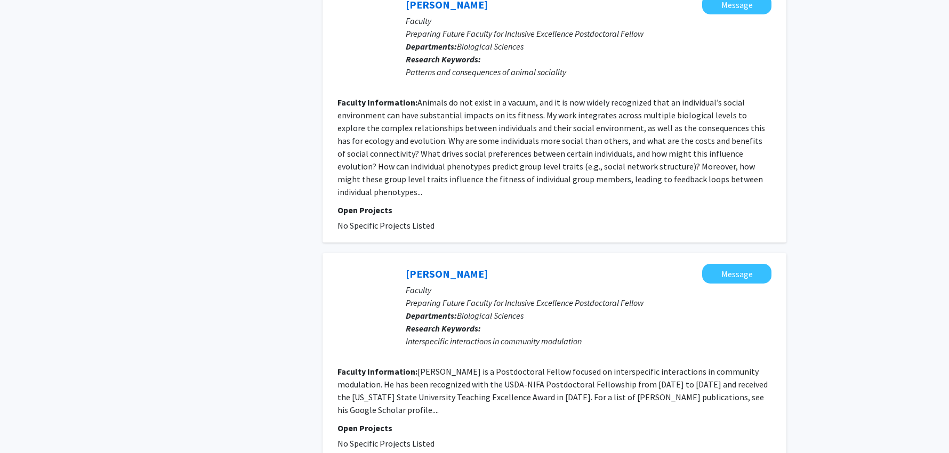
scroll to position [2271, 0]
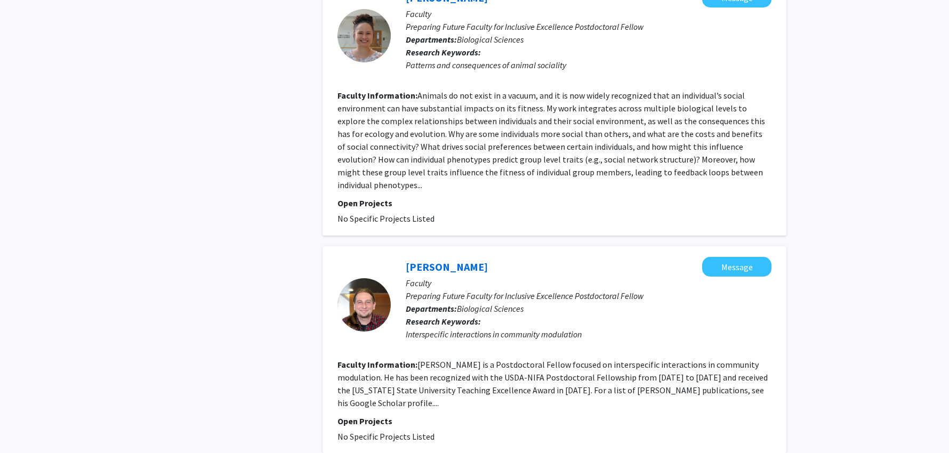
drag, startPoint x: 620, startPoint y: 408, endPoint x: 614, endPoint y: 400, distance: 10.6
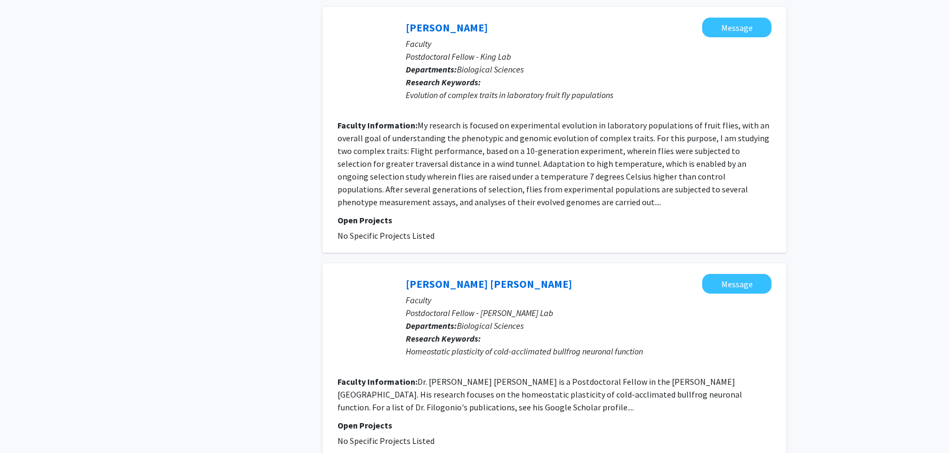
scroll to position [2198, 0]
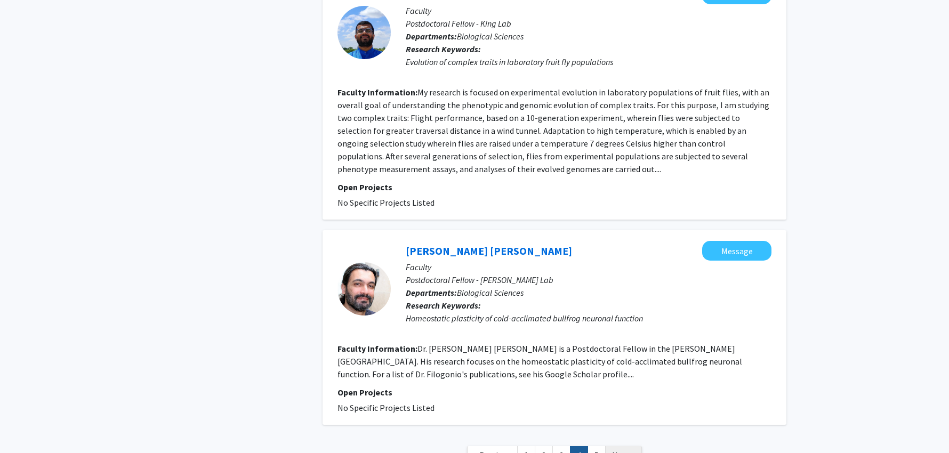
click at [619, 450] on span "Next »" at bounding box center [623, 455] width 23 height 11
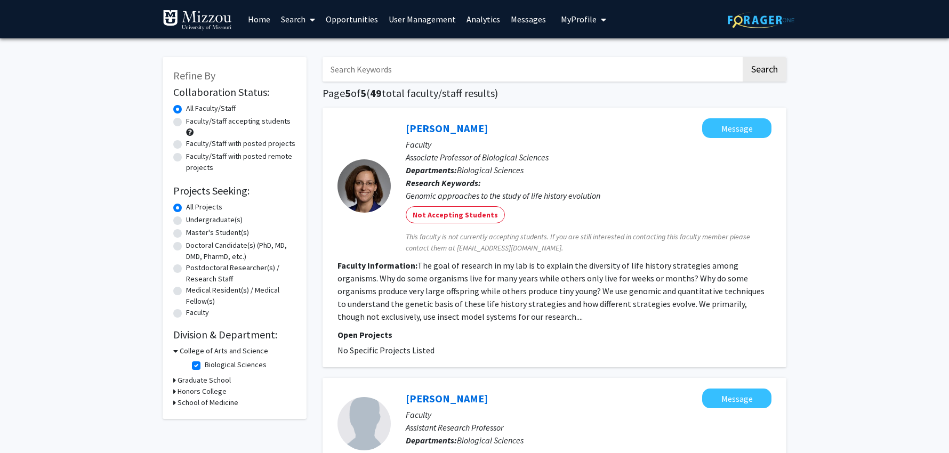
click at [186, 123] on label "Faculty/Staff accepting students" at bounding box center [238, 121] width 104 height 11
click at [186, 123] on input "Faculty/Staff accepting students" at bounding box center [189, 119] width 7 height 7
radio input "true"
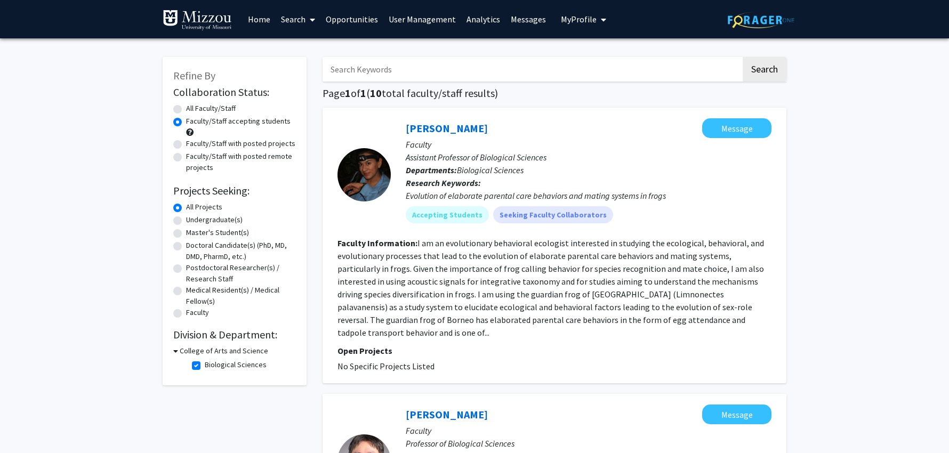
click at [186, 146] on label "Faculty/Staff with posted projects" at bounding box center [240, 143] width 109 height 11
click at [186, 145] on input "Faculty/Staff with posted projects" at bounding box center [189, 141] width 7 height 7
radio input "true"
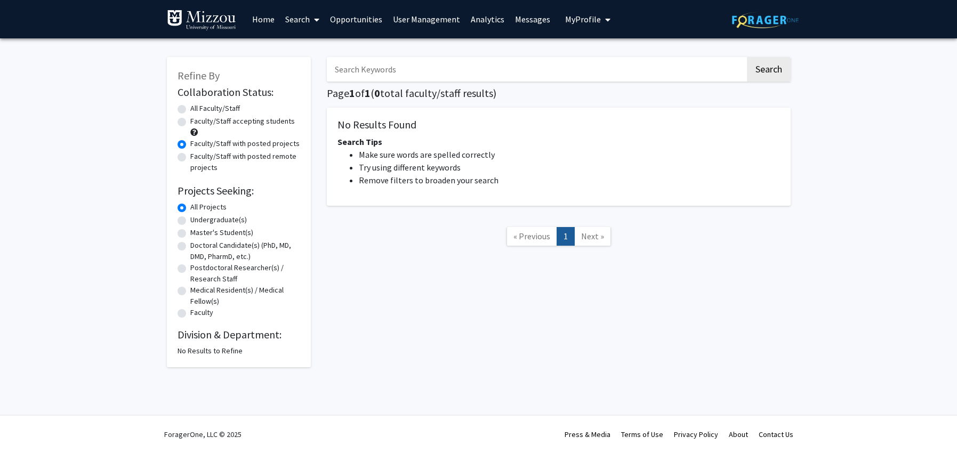
click at [409, 69] on input "Search Keywords" at bounding box center [536, 69] width 418 height 25
click at [747, 57] on button "Search" at bounding box center [769, 69] width 44 height 25
radio input "true"
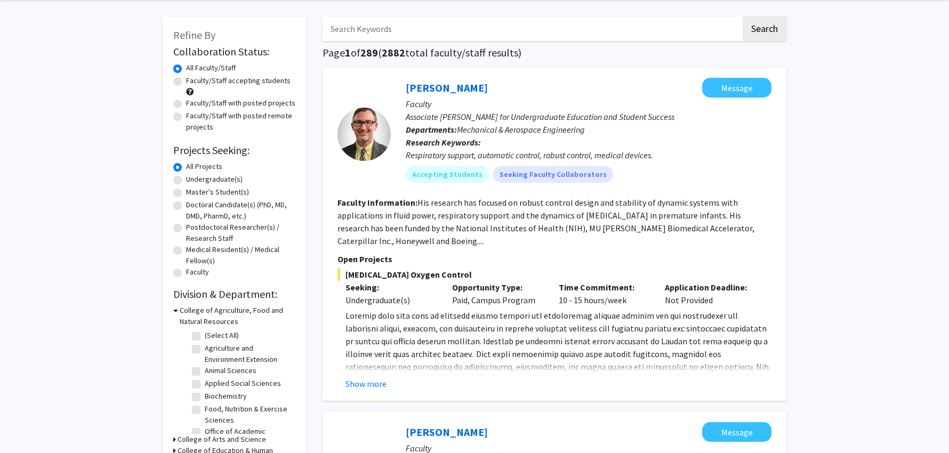
scroll to position [34, 0]
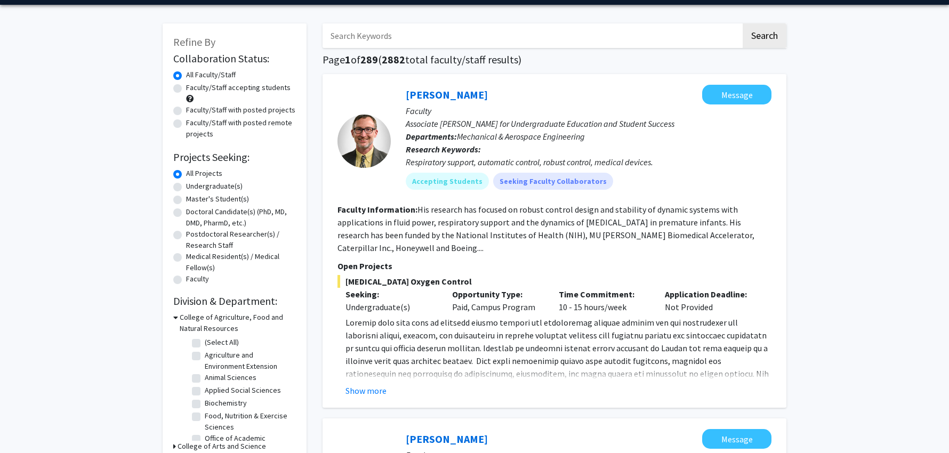
click at [186, 112] on label "Faculty/Staff with posted projects" at bounding box center [240, 109] width 109 height 11
click at [186, 111] on input "Faculty/Staff with posted projects" at bounding box center [189, 107] width 7 height 7
radio input "true"
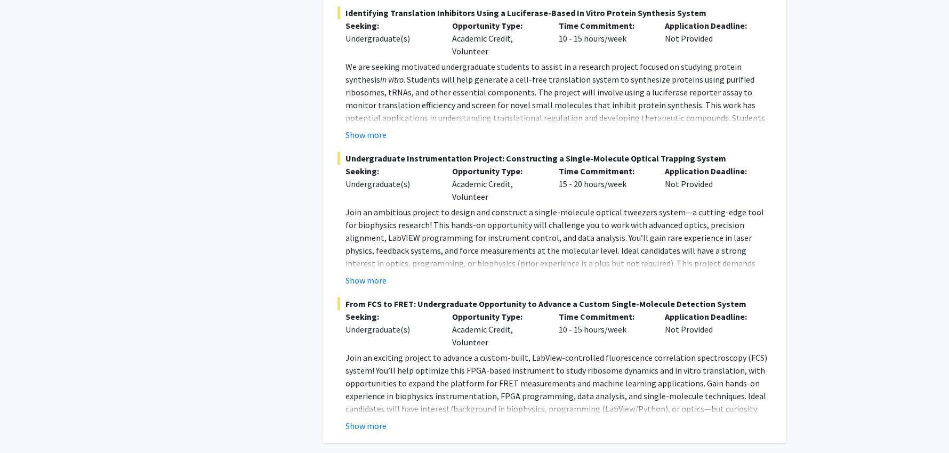
scroll to position [4801, 0]
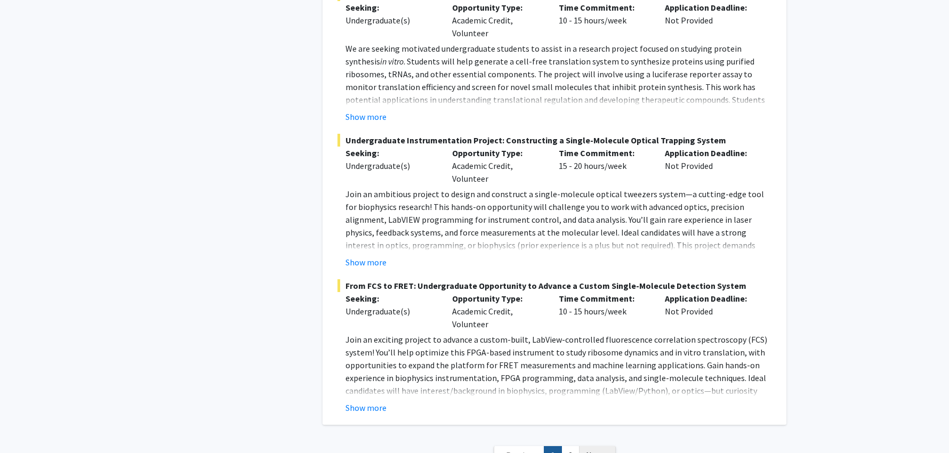
click at [587, 450] on span "Next »" at bounding box center [597, 455] width 23 height 11
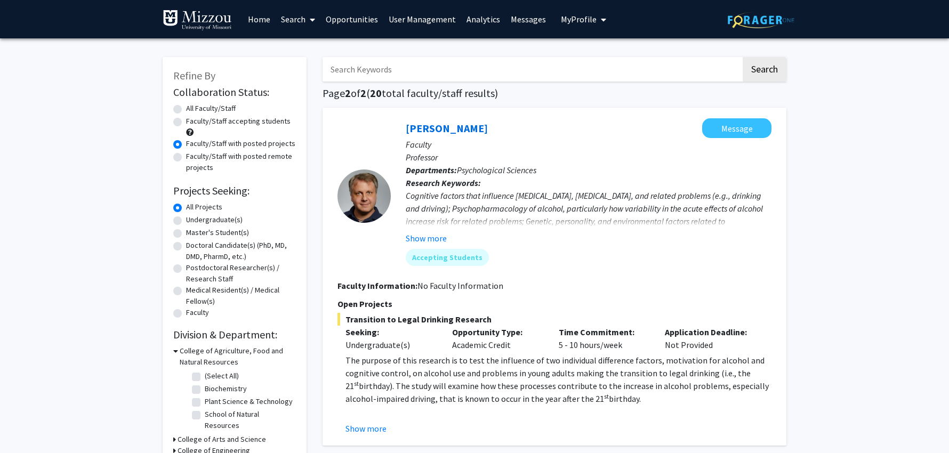
click at [562, 21] on span "My Profile" at bounding box center [579, 19] width 36 height 11
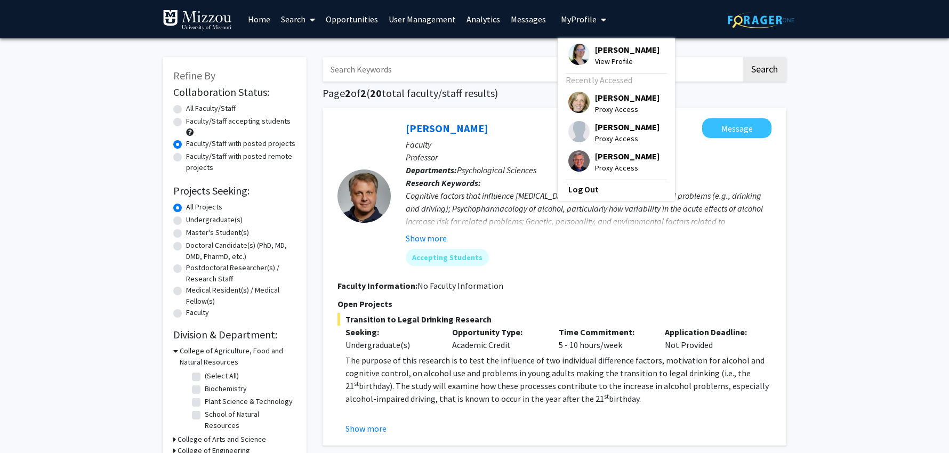
click at [595, 53] on span "[PERSON_NAME]" at bounding box center [627, 50] width 65 height 12
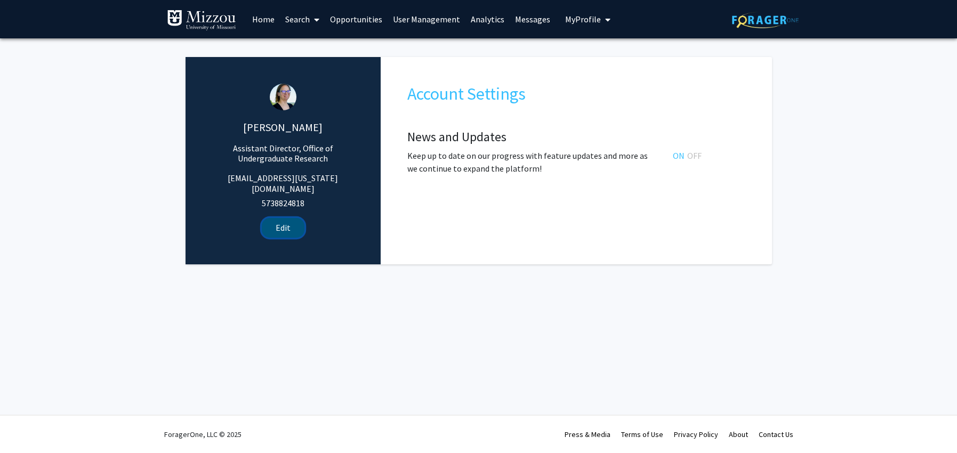
click at [293, 218] on button "Edit" at bounding box center [283, 228] width 43 height 20
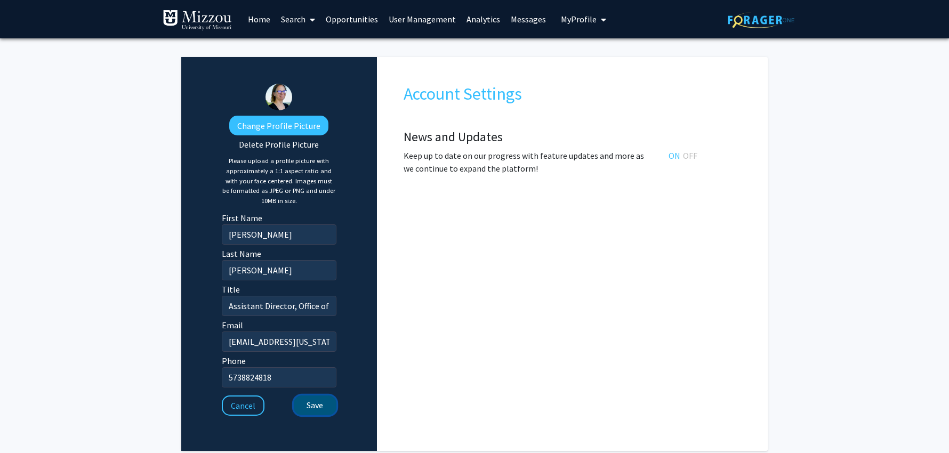
click at [313, 404] on button "Save" at bounding box center [315, 406] width 43 height 20
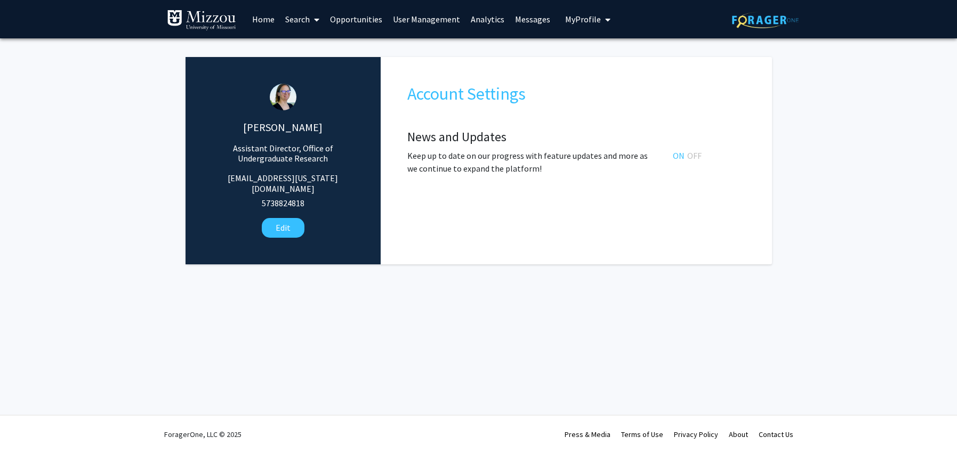
click at [301, 22] on link "Search" at bounding box center [302, 19] width 45 height 37
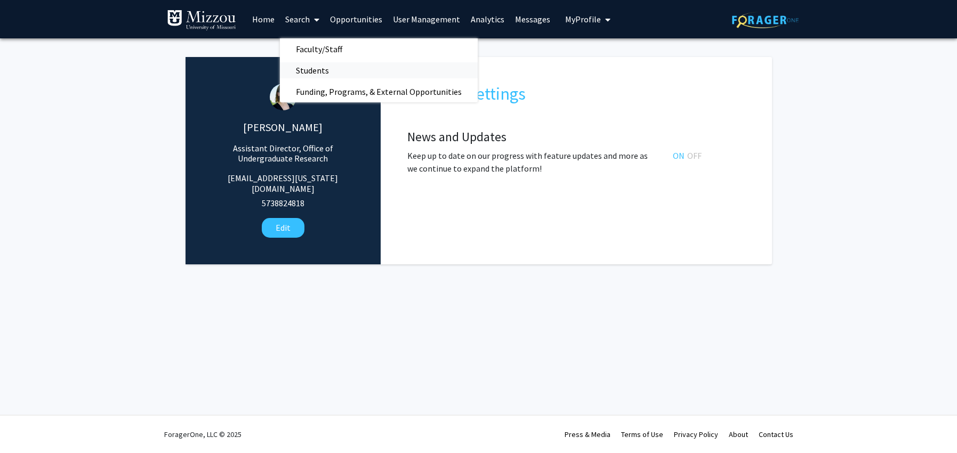
click at [300, 71] on span "Students" at bounding box center [312, 70] width 65 height 21
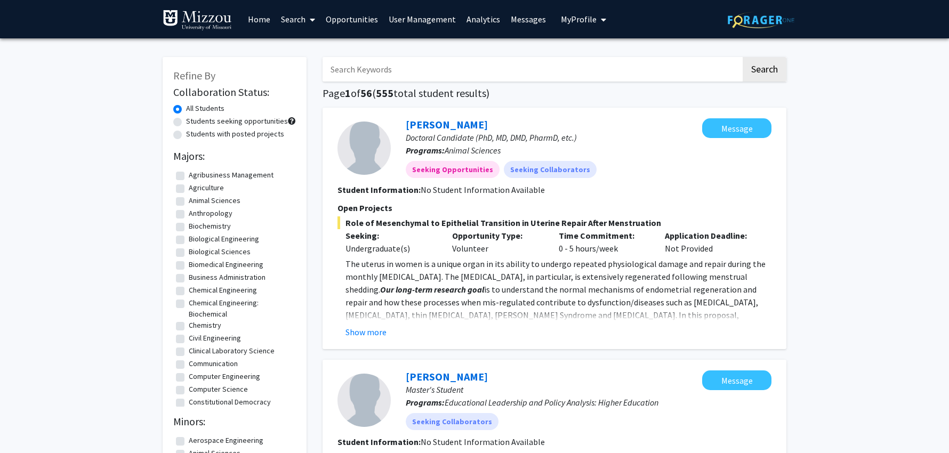
click at [186, 137] on label "Students with posted projects" at bounding box center [235, 133] width 98 height 11
click at [186, 135] on input "Students with posted projects" at bounding box center [189, 131] width 7 height 7
radio input "true"
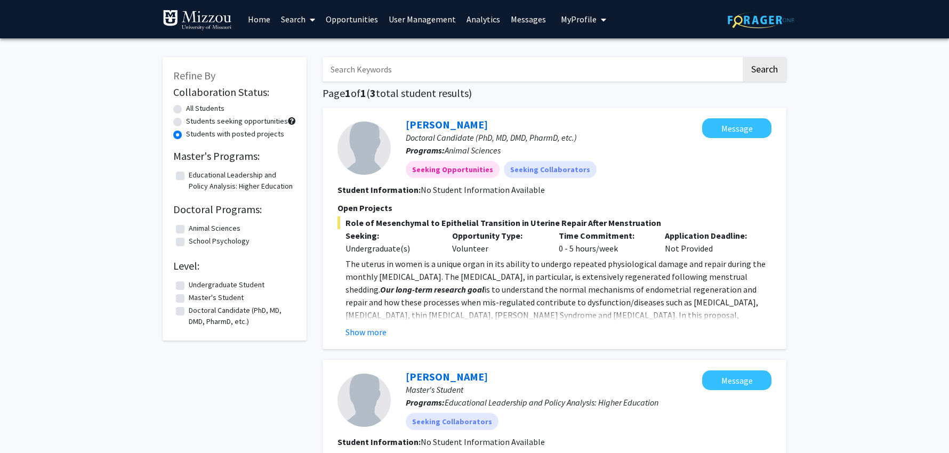
click at [484, 22] on link "Analytics" at bounding box center [483, 19] width 44 height 37
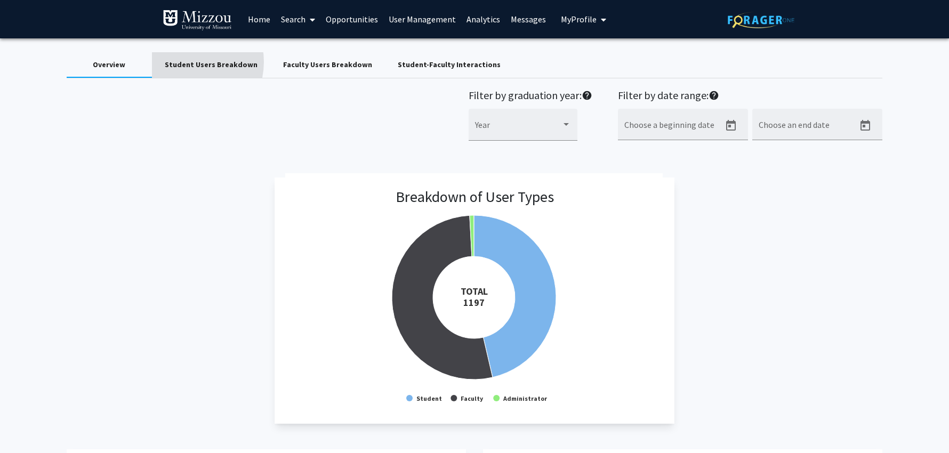
click at [186, 62] on div "Student Users Breakdown" at bounding box center [211, 64] width 93 height 11
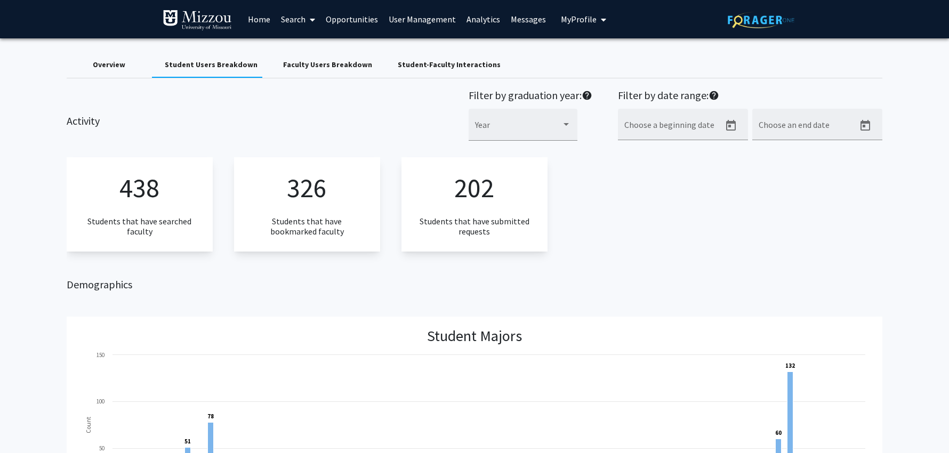
scroll to position [6, 0]
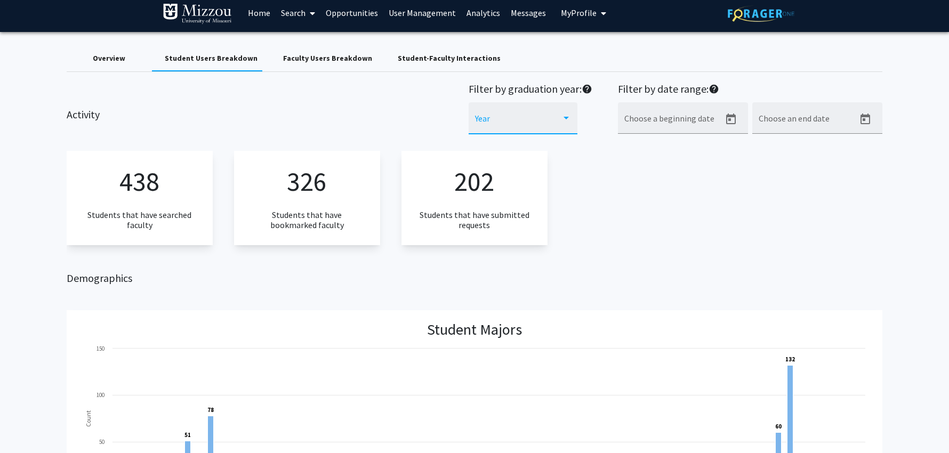
click at [568, 118] on div at bounding box center [566, 118] width 10 height 9
click at [428, 101] on div at bounding box center [474, 226] width 949 height 453
click at [568, 118] on div at bounding box center [566, 118] width 10 height 9
click at [395, 108] on div at bounding box center [474, 226] width 949 height 453
click at [283, 14] on link "Search" at bounding box center [298, 12] width 45 height 37
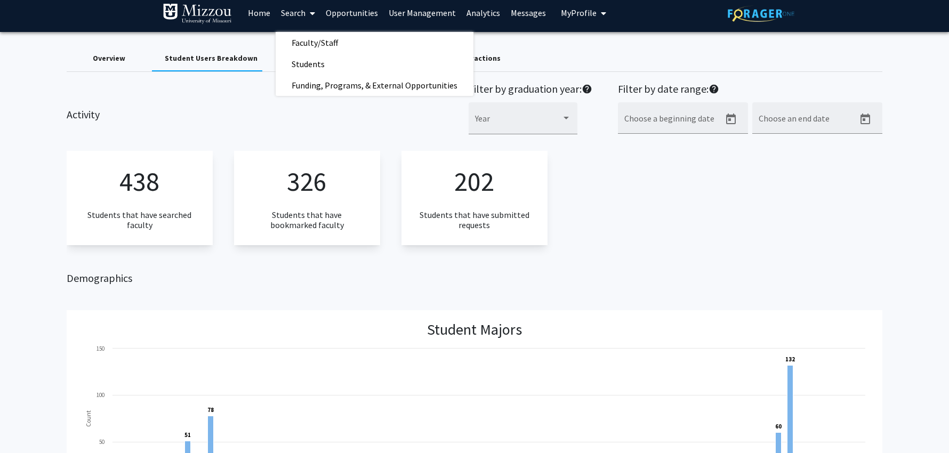
click at [300, 44] on span "Faculty/Staff" at bounding box center [315, 42] width 78 height 21
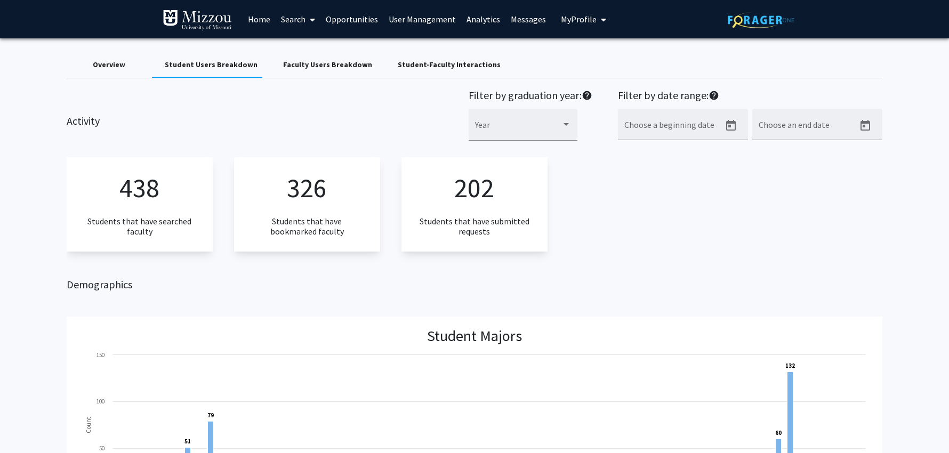
click at [285, 20] on link "Search" at bounding box center [298, 19] width 45 height 37
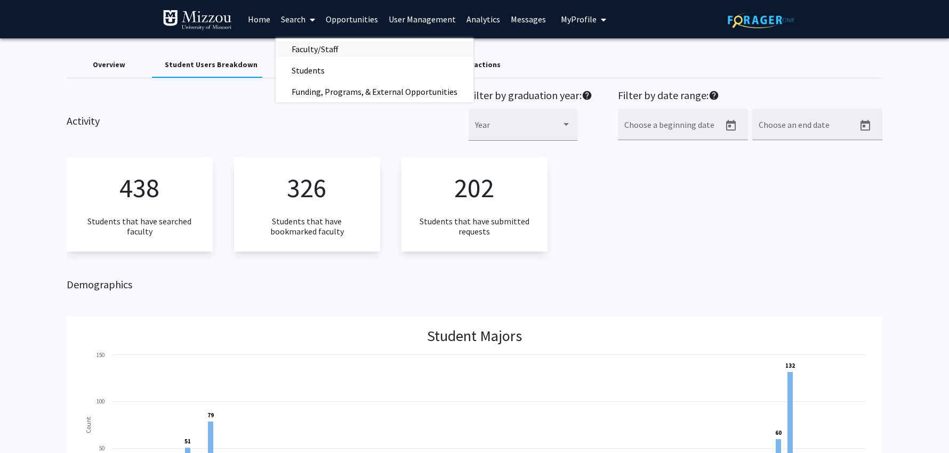
click at [296, 51] on span "Faculty/Staff" at bounding box center [315, 48] width 78 height 21
